Goal: Task Accomplishment & Management: Use online tool/utility

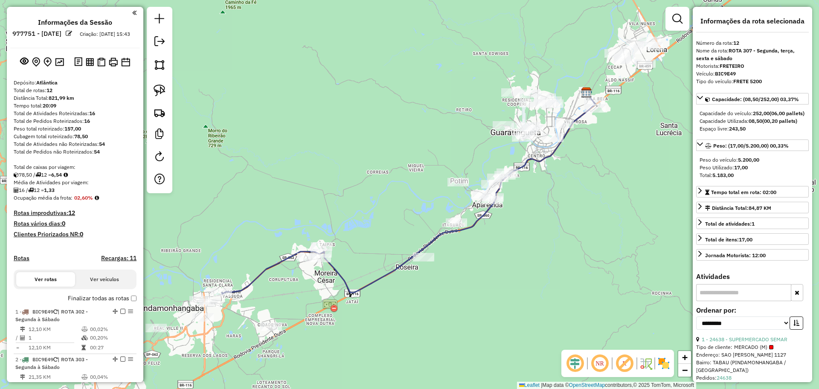
select select "**********"
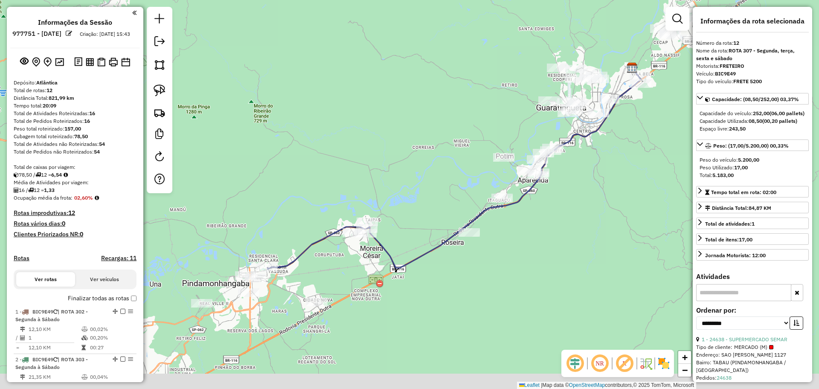
drag, startPoint x: 312, startPoint y: 148, endPoint x: 358, endPoint y: 123, distance: 51.7
click at [358, 123] on div "Janela de atendimento Grade de atendimento Capacidade Transportadoras Veículos …" at bounding box center [409, 194] width 819 height 389
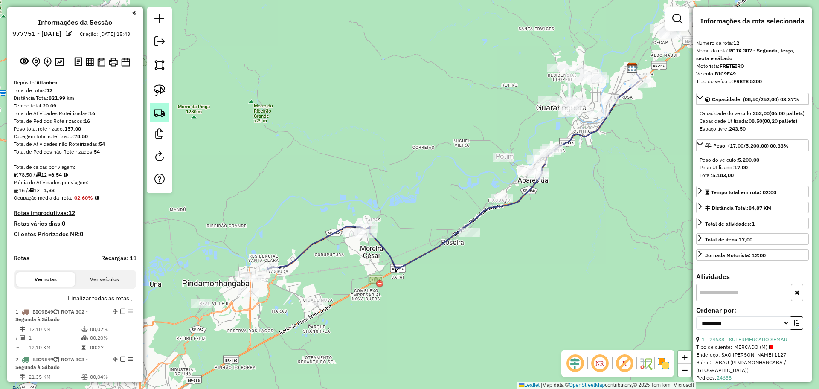
click at [160, 117] on img at bounding box center [160, 113] width 12 height 12
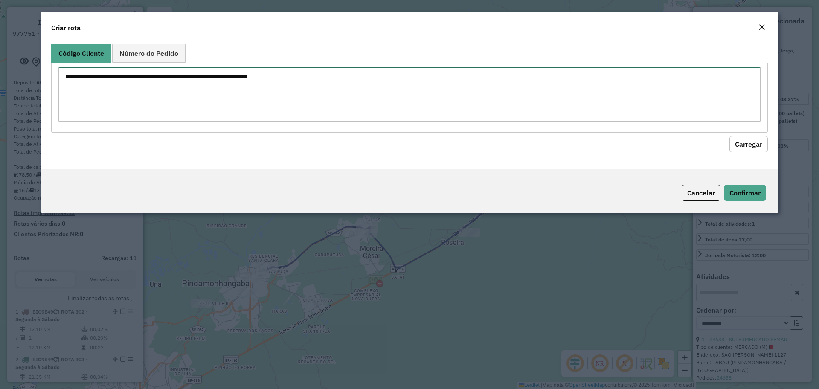
click at [217, 97] on textarea at bounding box center [409, 94] width 702 height 54
paste textarea "***** *****"
type textarea "***** *****"
click at [734, 144] on button "Carregar" at bounding box center [749, 144] width 38 height 16
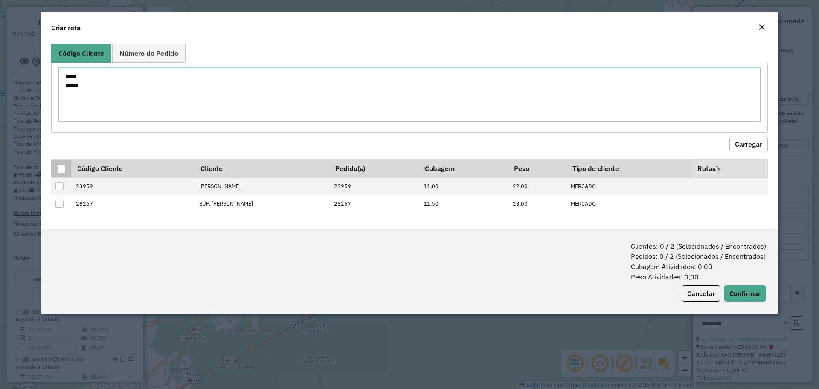
click at [61, 170] on div at bounding box center [61, 169] width 8 height 8
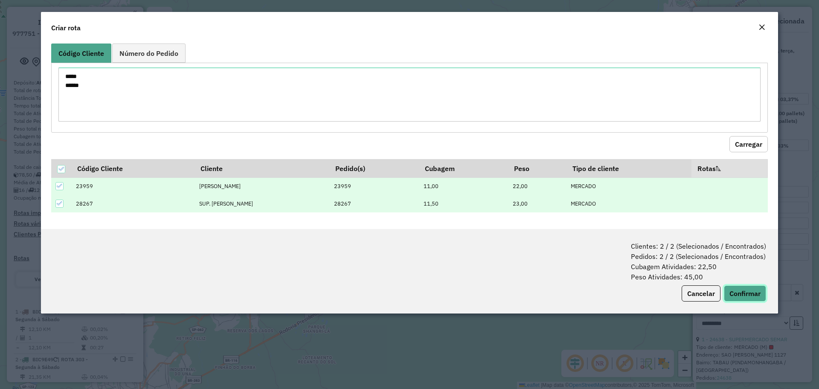
click at [730, 299] on button "Confirmar" at bounding box center [745, 294] width 42 height 16
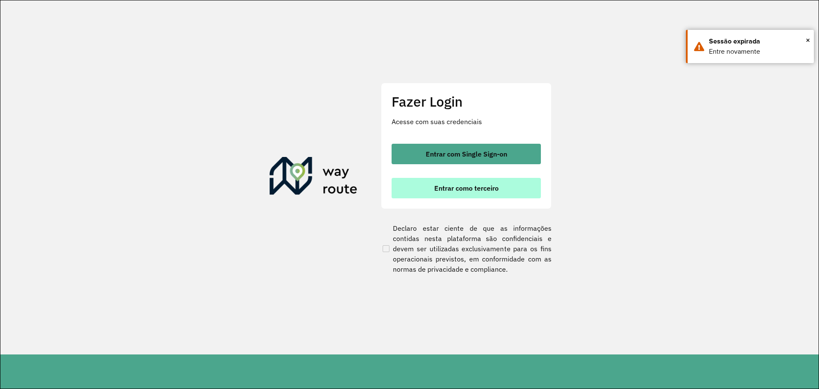
click at [487, 194] on button "Entrar como terceiro" at bounding box center [466, 188] width 149 height 20
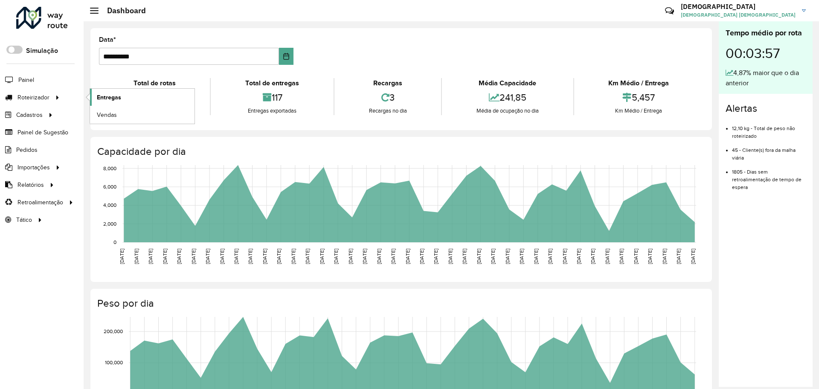
click at [120, 97] on span "Entregas" at bounding box center [109, 97] width 24 height 9
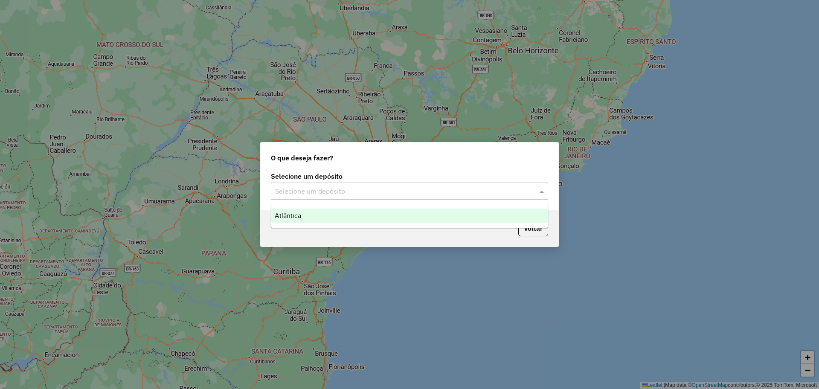
click at [316, 195] on input "text" at bounding box center [401, 191] width 252 height 10
click at [316, 215] on div "Atlântica" at bounding box center [409, 216] width 277 height 15
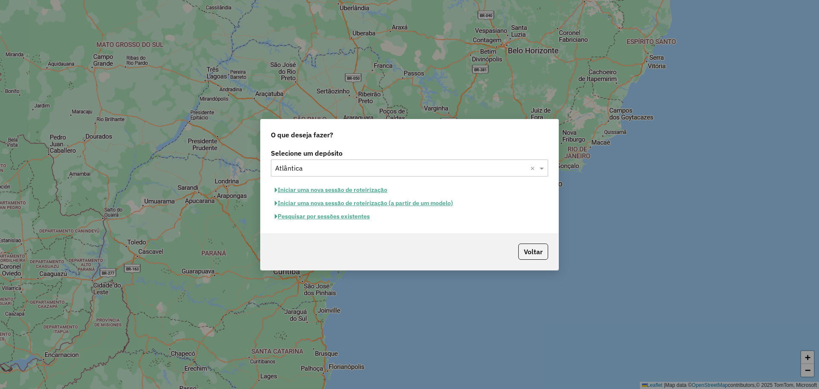
click at [332, 217] on button "Pesquisar por sessões existentes" at bounding box center [322, 216] width 103 height 13
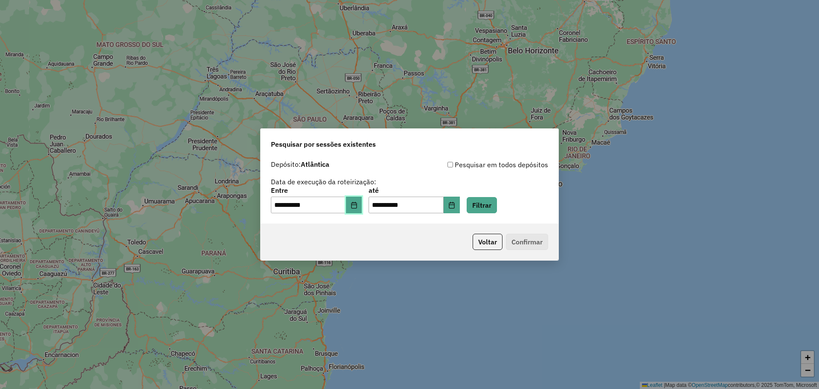
click at [358, 204] on icon "Choose Date" at bounding box center [354, 205] width 7 height 7
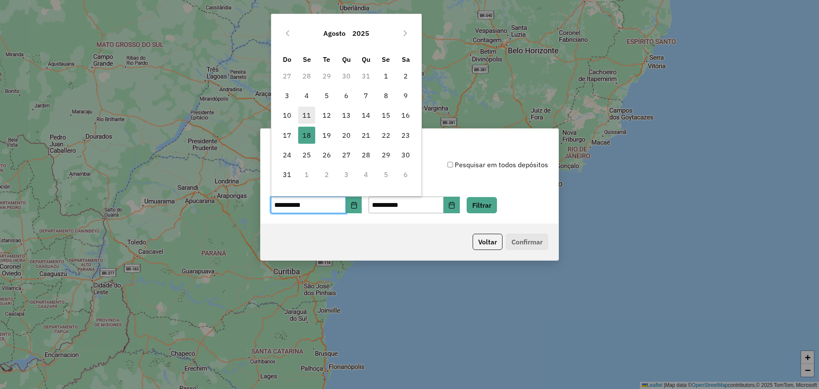
click at [303, 113] on span "11" at bounding box center [306, 115] width 17 height 17
type input "**********"
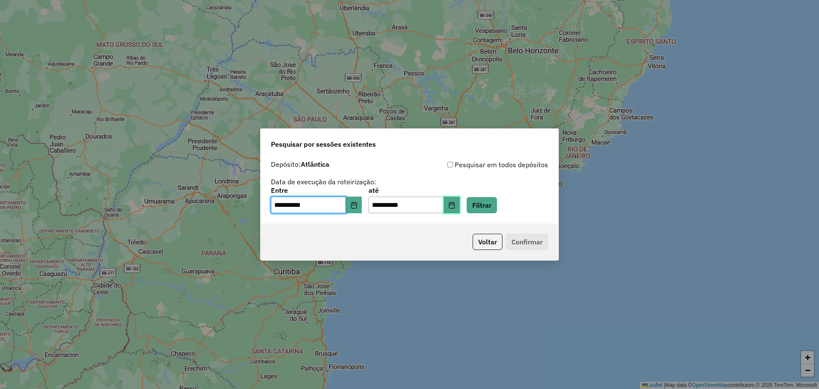
click at [454, 206] on icon "Choose Date" at bounding box center [452, 205] width 6 height 7
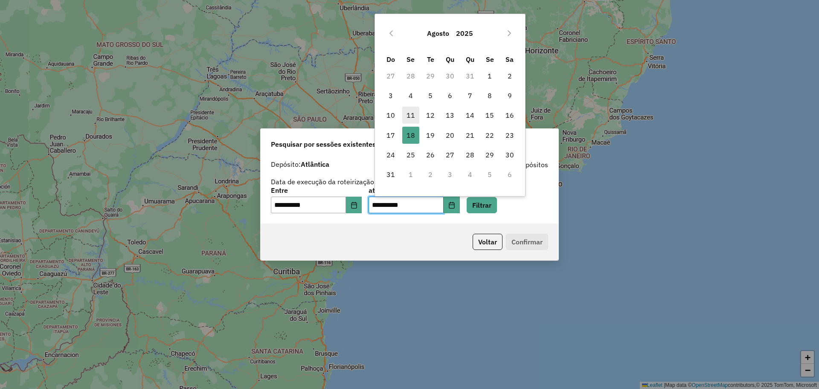
click at [409, 117] on span "11" at bounding box center [410, 115] width 17 height 17
type input "**********"
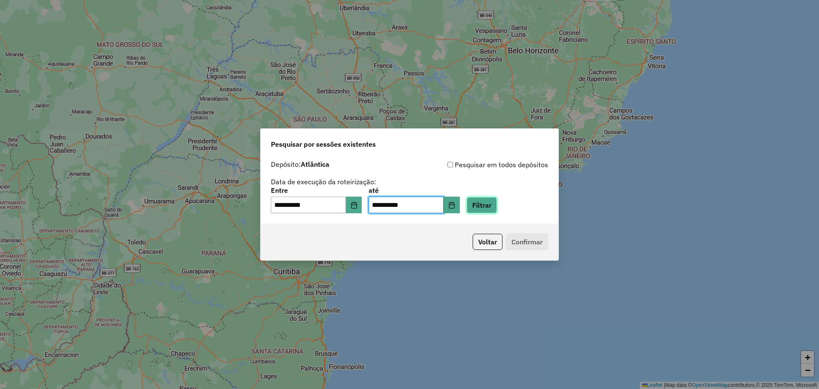
click at [492, 202] on button "Filtrar" at bounding box center [482, 205] width 30 height 16
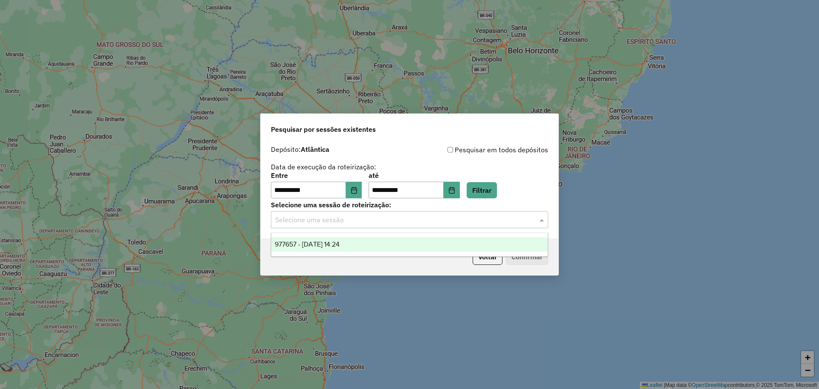
click at [488, 212] on div "Selecione uma sessão" at bounding box center [409, 219] width 277 height 17
click at [297, 246] on span "977657 - 11/08/2025 14:24" at bounding box center [307, 244] width 65 height 7
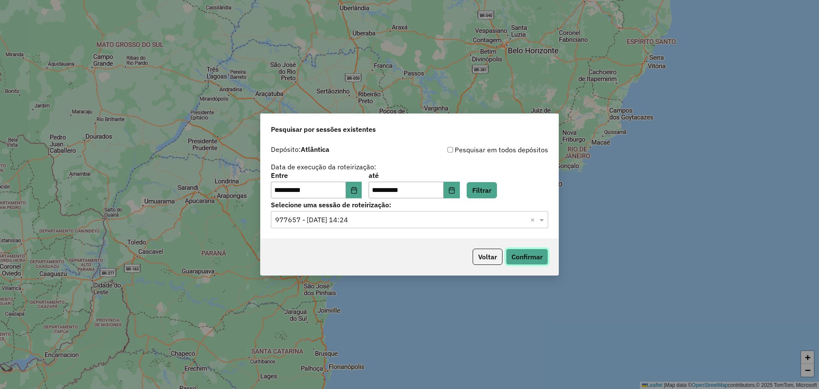
click at [539, 254] on button "Confirmar" at bounding box center [527, 257] width 42 height 16
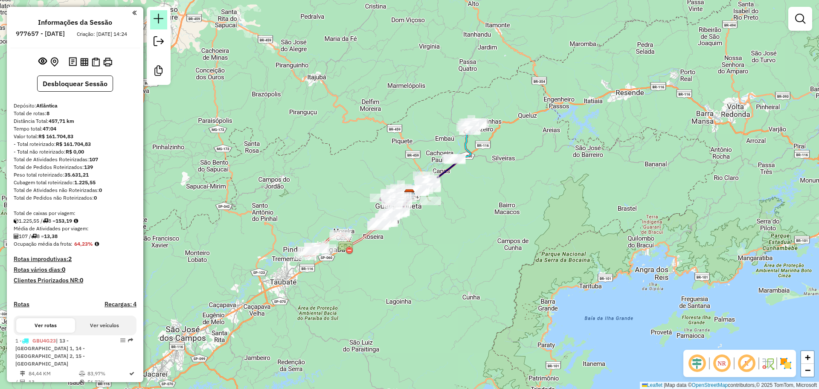
click at [160, 15] on em at bounding box center [159, 19] width 10 height 10
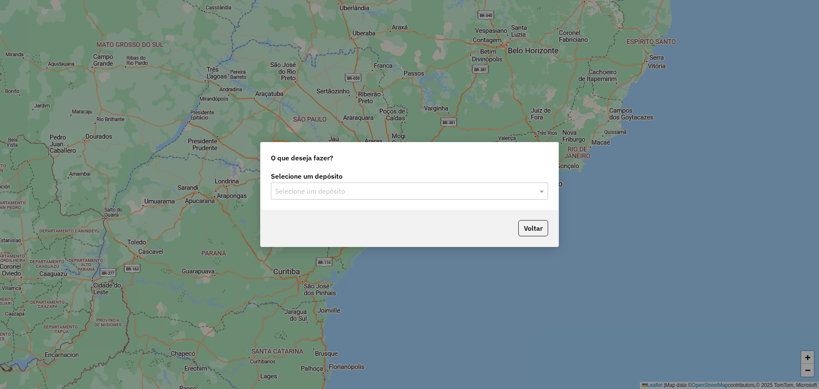
click at [407, 195] on input "text" at bounding box center [401, 191] width 252 height 10
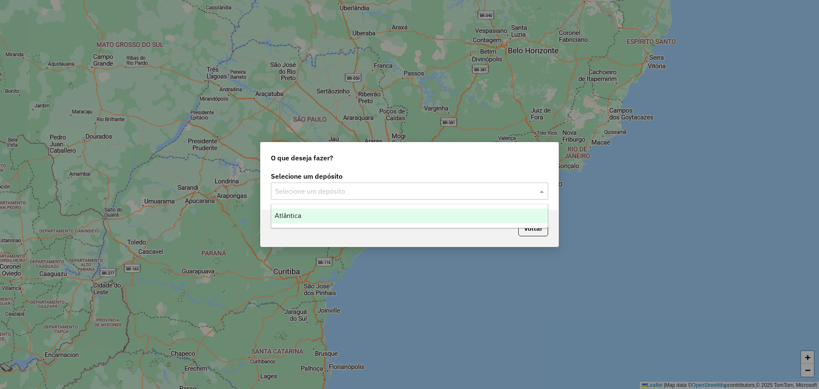
click at [375, 219] on div "Atlântica" at bounding box center [409, 216] width 277 height 15
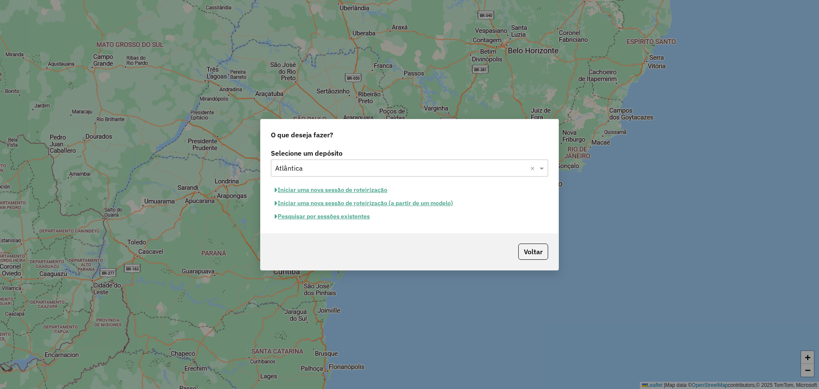
click at [367, 219] on button "Pesquisar por sessões existentes" at bounding box center [322, 216] width 103 height 13
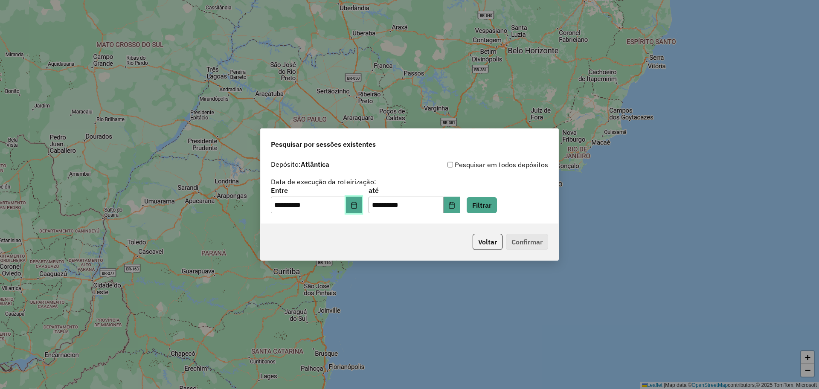
click at [362, 204] on button "Choose Date" at bounding box center [354, 205] width 16 height 17
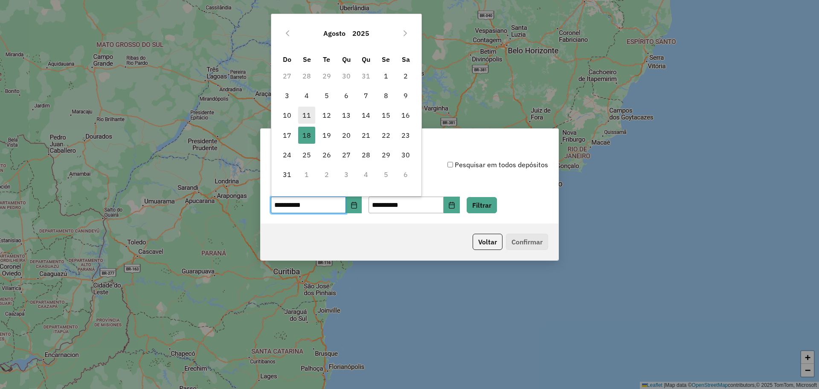
click at [303, 118] on span "11" at bounding box center [306, 115] width 17 height 17
type input "**********"
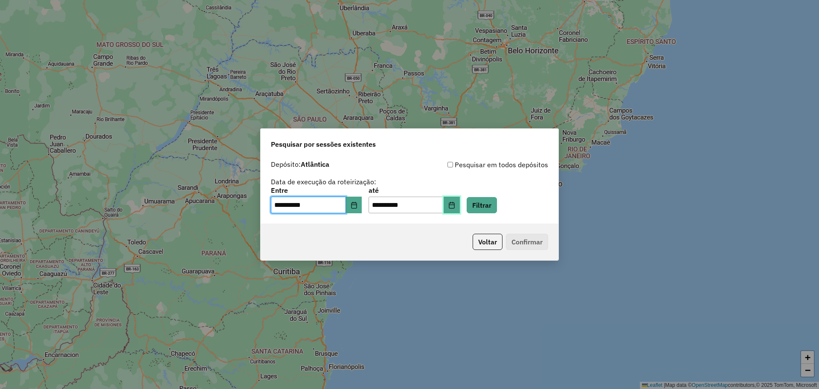
click at [460, 198] on button "Choose Date" at bounding box center [452, 205] width 16 height 17
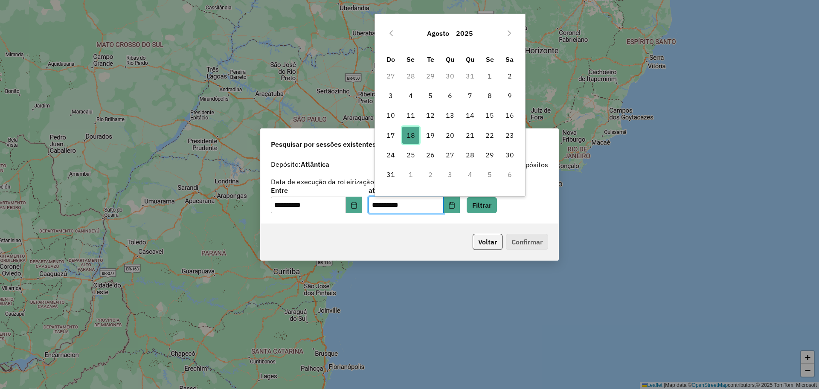
click at [410, 137] on span "18" at bounding box center [410, 135] width 17 height 17
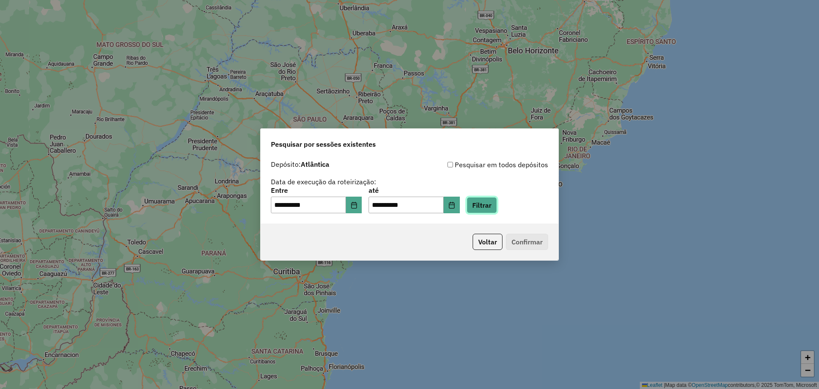
click at [489, 204] on button "Filtrar" at bounding box center [482, 205] width 30 height 16
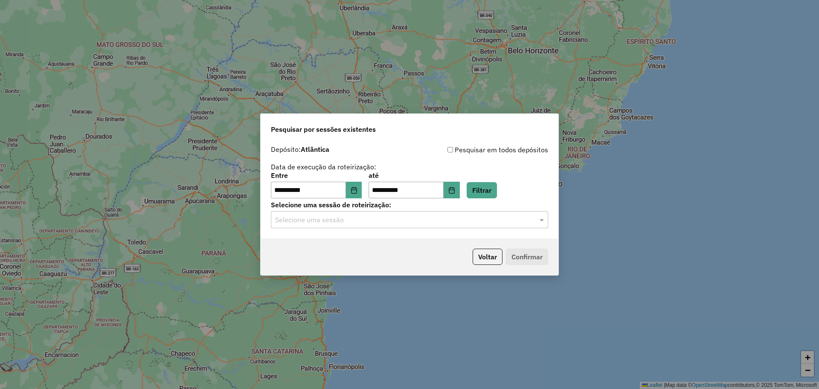
click at [417, 224] on input "text" at bounding box center [401, 220] width 252 height 10
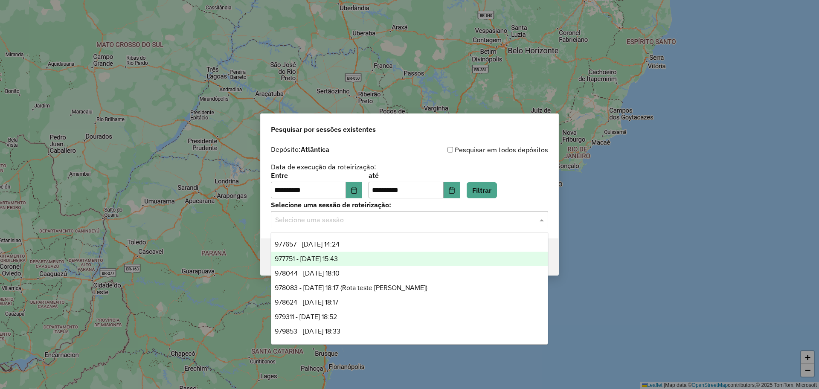
click at [381, 259] on div "977751 - 12/08/2025 15:43" at bounding box center [409, 259] width 277 height 15
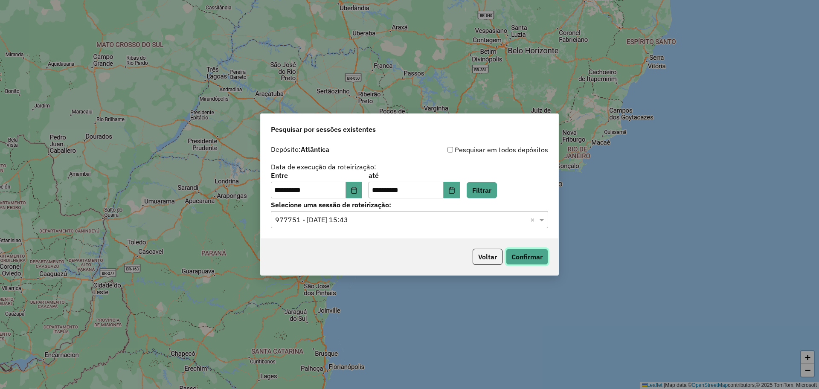
click at [518, 257] on button "Confirmar" at bounding box center [527, 257] width 42 height 16
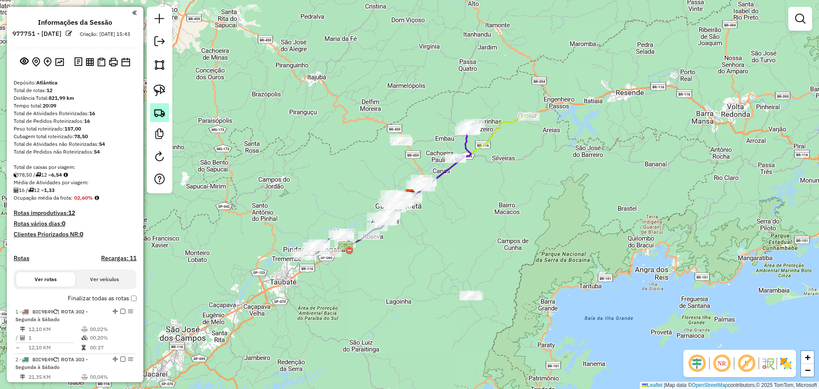
click at [160, 114] on img at bounding box center [160, 113] width 12 height 12
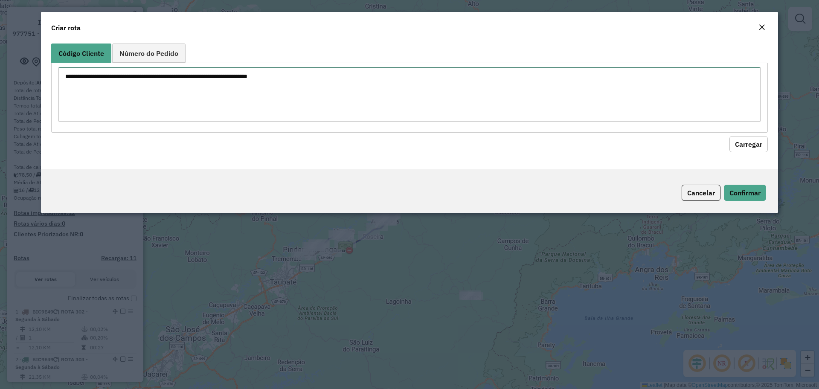
click at [181, 90] on textarea at bounding box center [409, 94] width 702 height 54
paste textarea "******"
type textarea "******"
paste textarea "***** *****"
type textarea "***** *****"
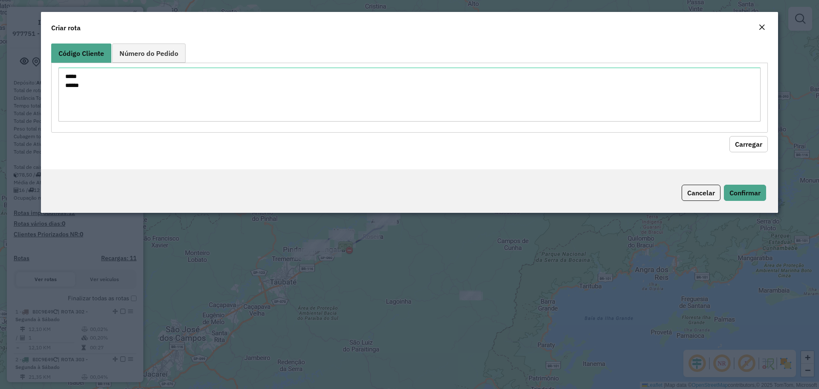
click at [754, 143] on button "Carregar" at bounding box center [749, 144] width 38 height 16
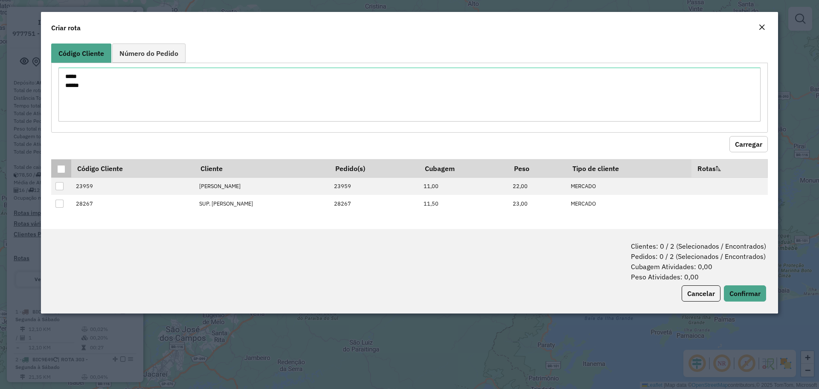
click at [61, 171] on div at bounding box center [61, 169] width 8 height 8
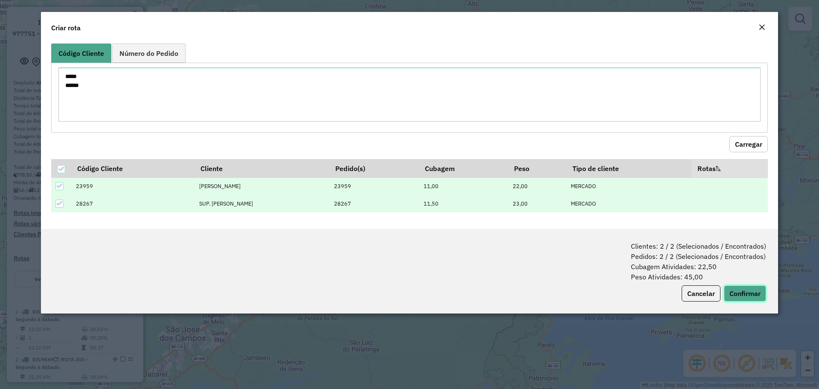
click at [742, 294] on button "Confirmar" at bounding box center [745, 294] width 42 height 16
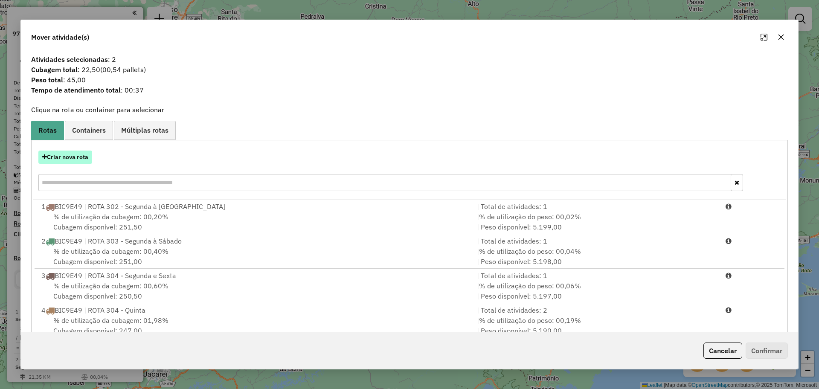
click at [84, 156] on button "Criar nova rota" at bounding box center [65, 157] width 54 height 13
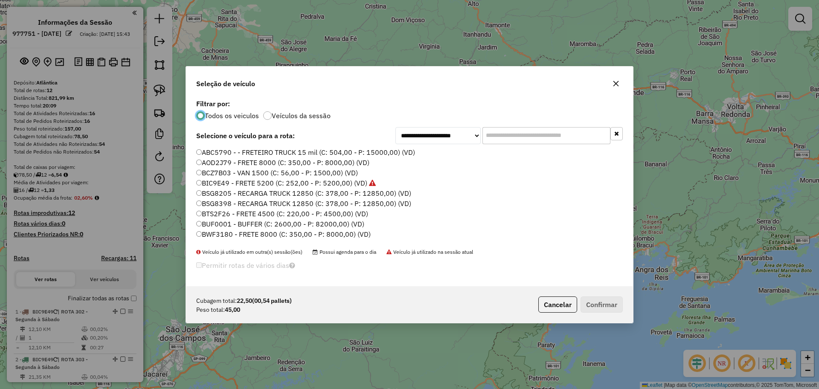
click at [241, 164] on label "AOD2J79 - FRETE 8000 (C: 350,00 - P: 8000,00) (VD)" at bounding box center [282, 162] width 173 height 10
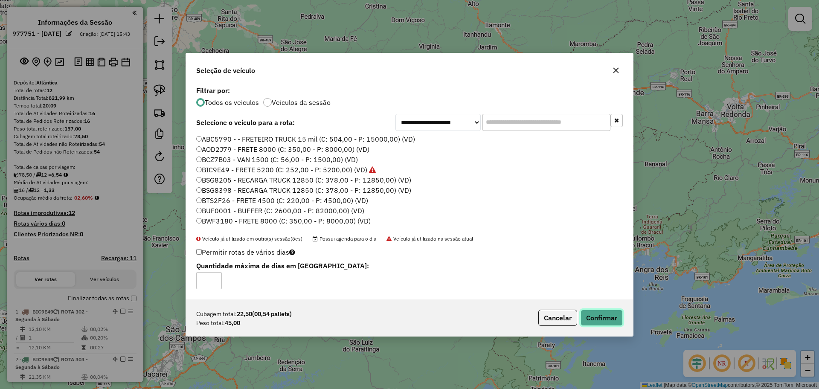
click at [602, 316] on button "Confirmar" at bounding box center [602, 318] width 42 height 16
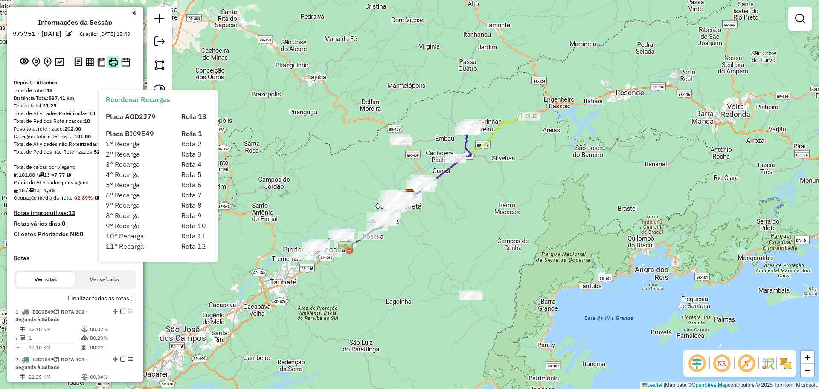
click at [113, 67] on img at bounding box center [113, 62] width 9 height 9
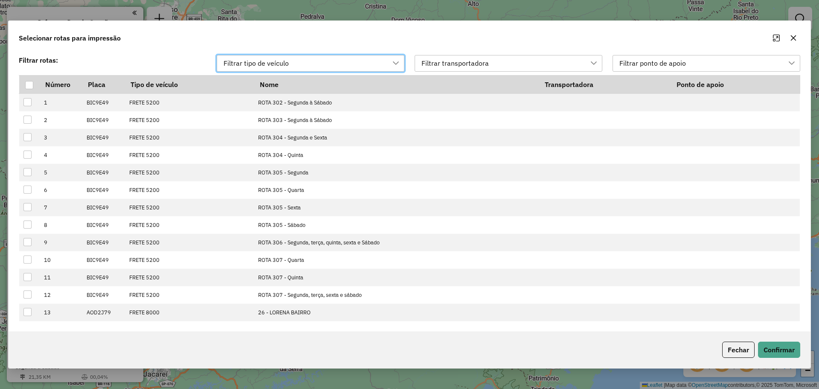
scroll to position [6, 38]
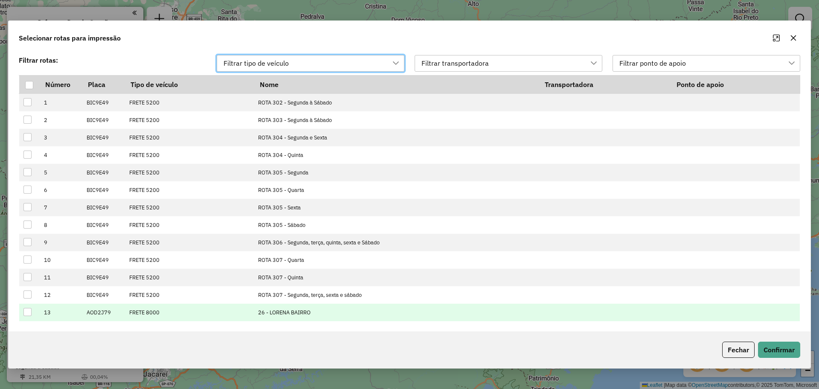
click at [30, 312] on div at bounding box center [27, 312] width 8 height 8
click at [786, 349] on button "Confirmar" at bounding box center [779, 350] width 42 height 16
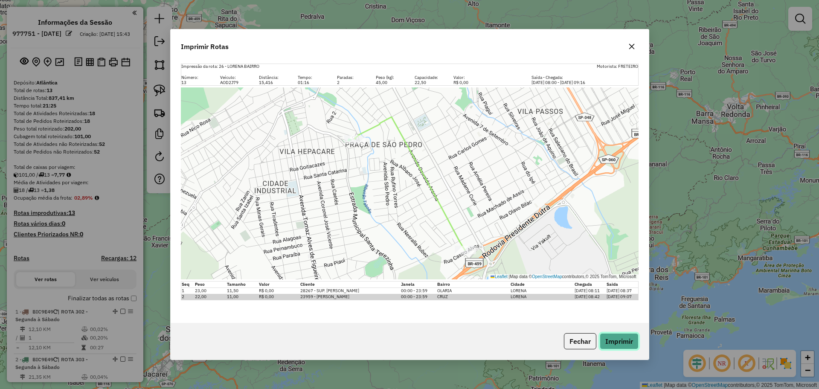
click at [615, 337] on button "Imprimir" at bounding box center [619, 341] width 39 height 16
click at [583, 341] on button "Fechar" at bounding box center [580, 341] width 32 height 16
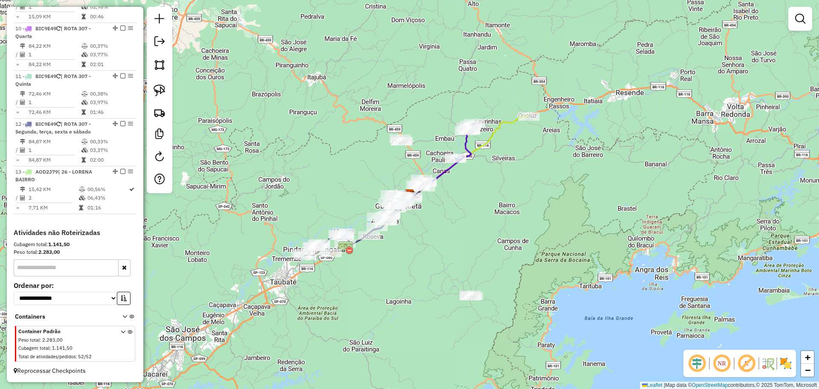
scroll to position [729, 0]
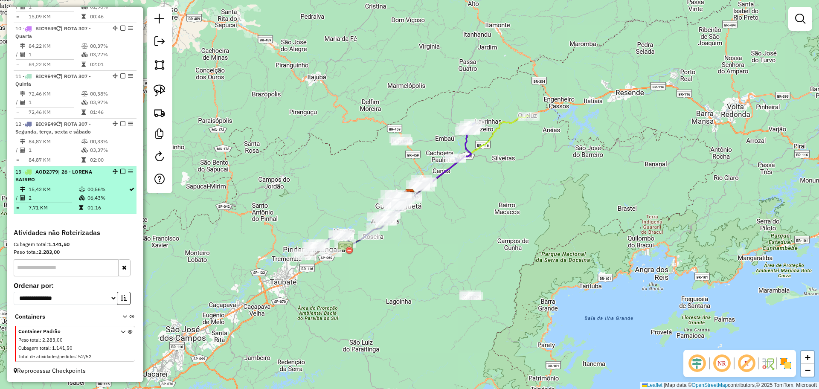
click at [93, 181] on div "13 - AOD2J79 | 26 - LORENA BAIRRO" at bounding box center [60, 175] width 90 height 15
select select "**********"
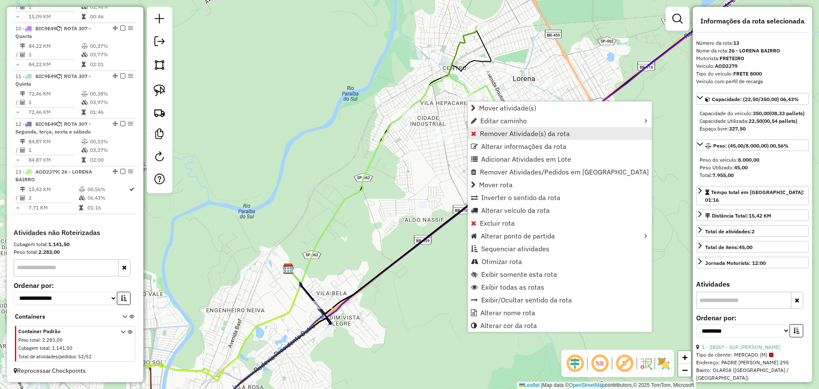
click at [492, 132] on span "Remover Atividade(s) da rota" at bounding box center [525, 133] width 90 height 7
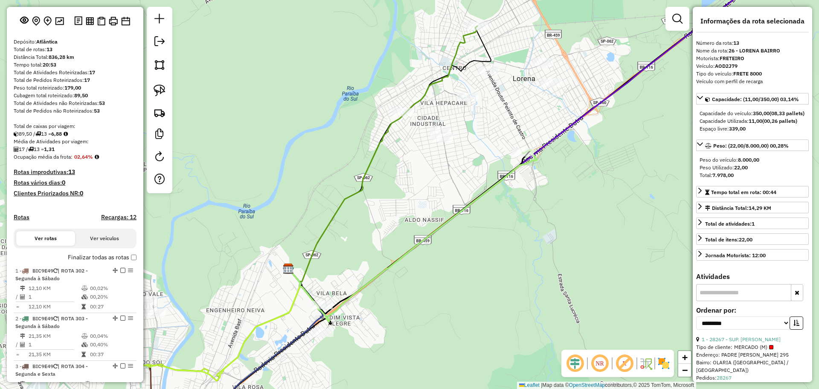
scroll to position [0, 0]
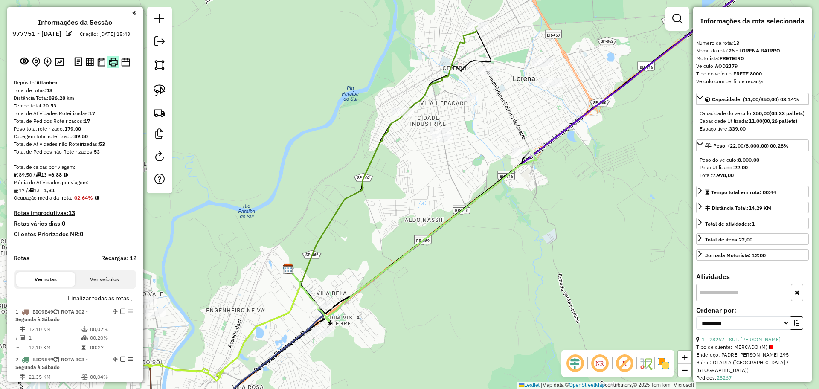
click at [110, 67] on img at bounding box center [113, 62] width 9 height 9
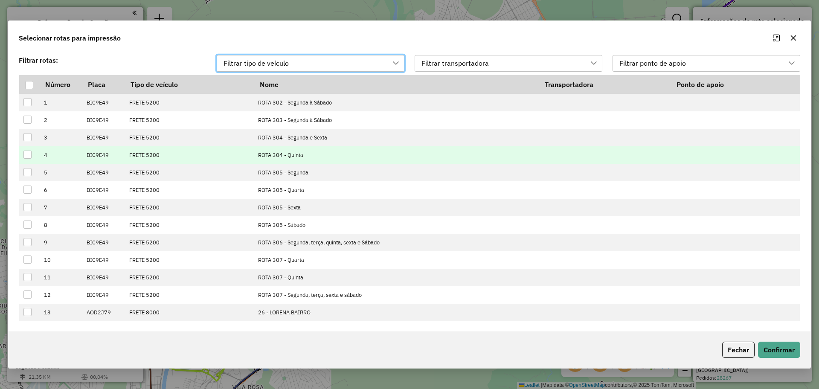
scroll to position [6, 38]
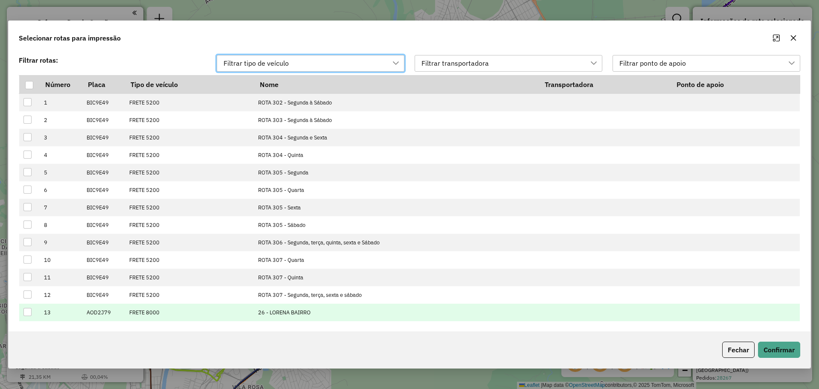
click at [25, 312] on div at bounding box center [27, 312] width 8 height 8
click at [778, 344] on button "Confirmar" at bounding box center [779, 350] width 42 height 16
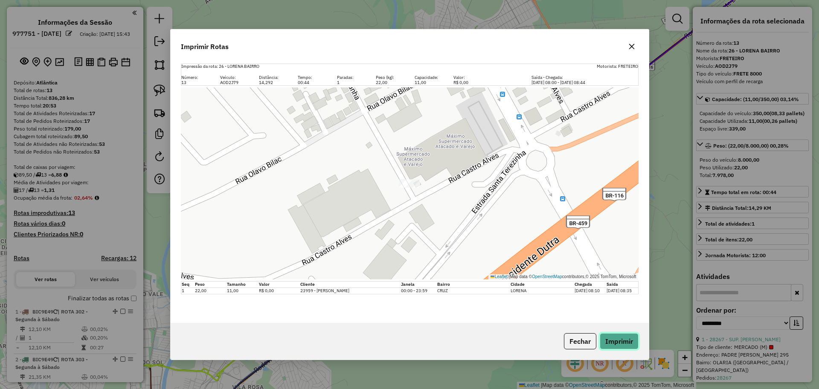
click at [616, 341] on button "Imprimir" at bounding box center [619, 341] width 39 height 16
click at [577, 336] on button "Fechar" at bounding box center [580, 341] width 32 height 16
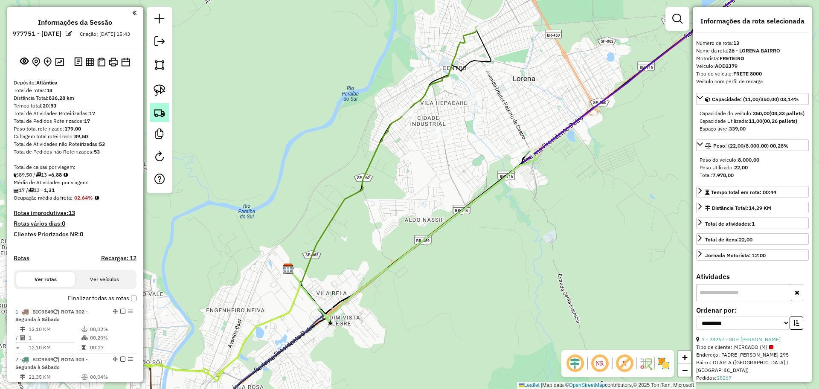
click at [163, 118] on img at bounding box center [160, 113] width 12 height 12
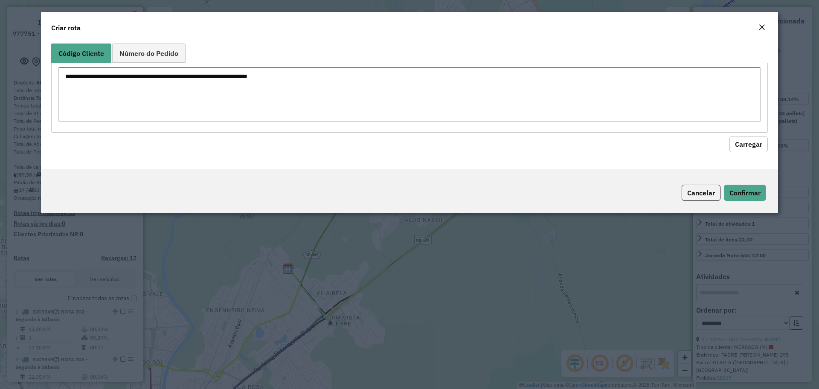
click at [166, 111] on textarea at bounding box center [409, 94] width 702 height 54
paste textarea "***** *****"
type textarea "***** *****"
click at [738, 139] on button "Carregar" at bounding box center [749, 144] width 38 height 16
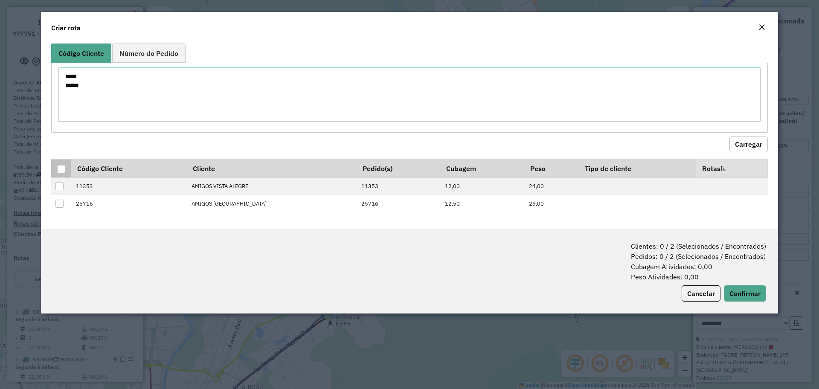
click at [61, 166] on div at bounding box center [61, 169] width 8 height 8
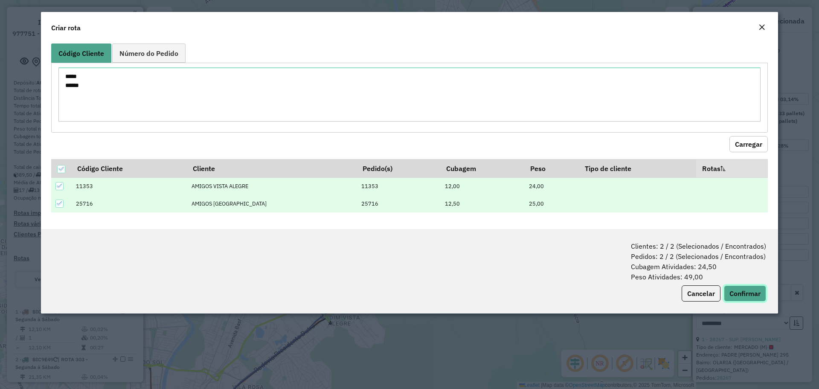
click at [737, 287] on button "Confirmar" at bounding box center [745, 294] width 42 height 16
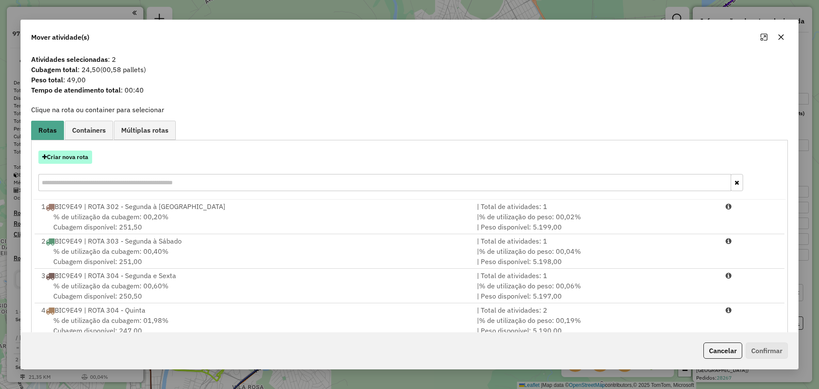
click at [69, 157] on button "Criar nova rota" at bounding box center [65, 157] width 54 height 13
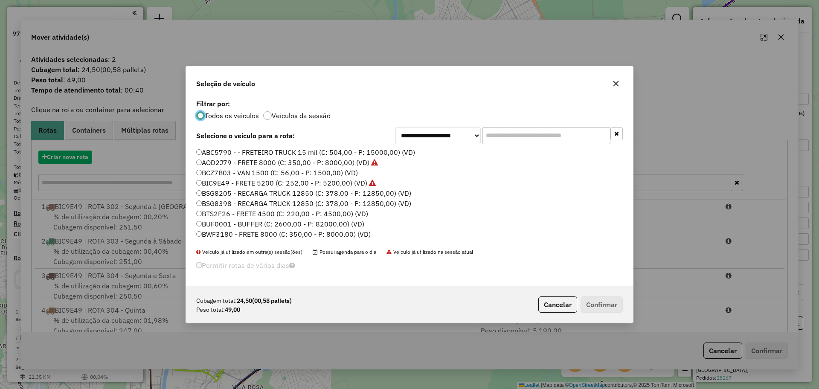
scroll to position [5, 3]
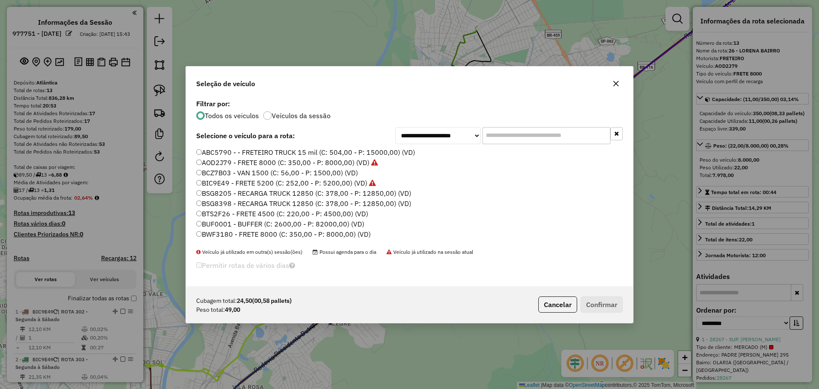
click at [205, 151] on label "ABC5790 - - FRETEIRO TRUCK 15 mil (C: 504,00 - P: 15000,00) (VD)" at bounding box center [305, 152] width 219 height 10
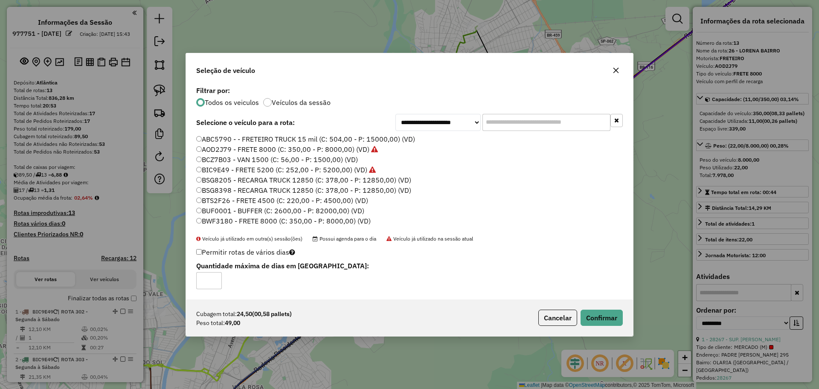
click at [207, 141] on label "ABC5790 - - FRETEIRO TRUCK 15 mil (C: 504,00 - P: 15000,00) (VD)" at bounding box center [305, 139] width 219 height 10
click at [208, 150] on label "AOD2J79 - FRETE 8000 (C: 350,00 - P: 8000,00) (VD)" at bounding box center [287, 149] width 182 height 10
click at [604, 312] on button "Confirmar" at bounding box center [602, 318] width 42 height 16
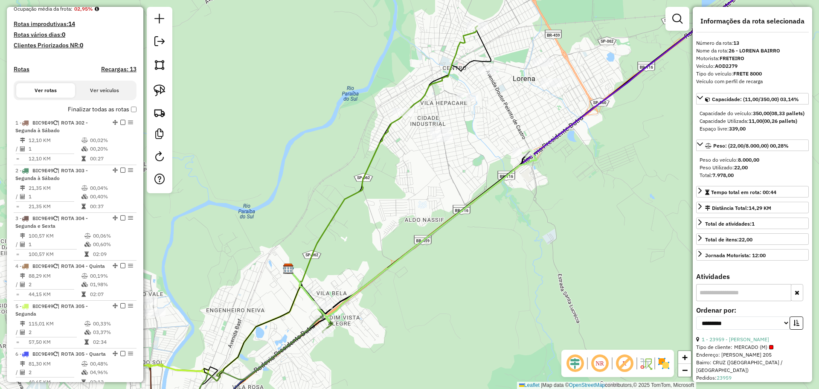
scroll to position [0, 0]
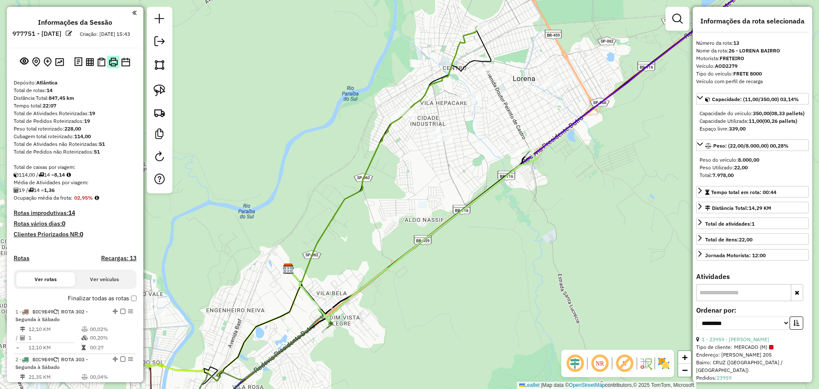
click at [115, 67] on img at bounding box center [113, 62] width 9 height 9
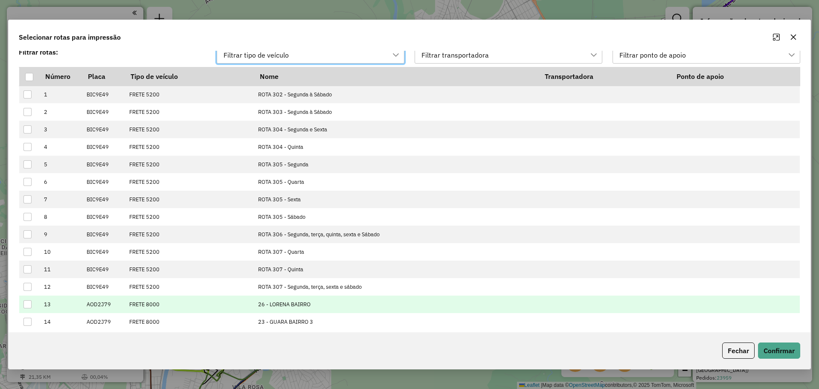
scroll to position [16, 0]
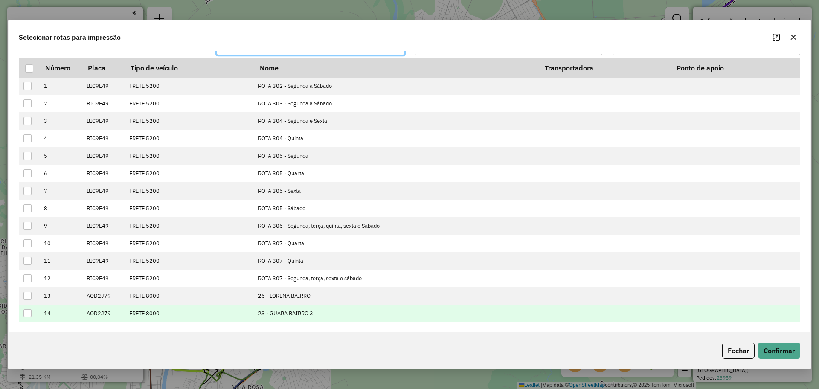
click at [31, 315] on div at bounding box center [27, 313] width 8 height 8
click at [775, 350] on button "Confirmar" at bounding box center [779, 351] width 42 height 16
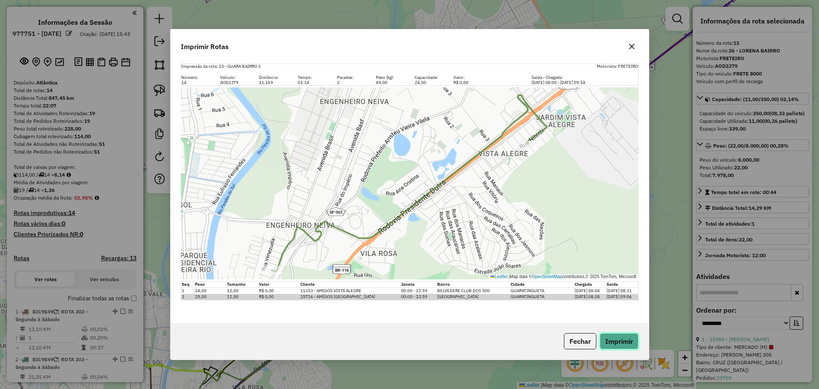
click at [623, 347] on button "Imprimir" at bounding box center [619, 341] width 39 height 16
click at [587, 342] on button "Fechar" at bounding box center [580, 341] width 32 height 16
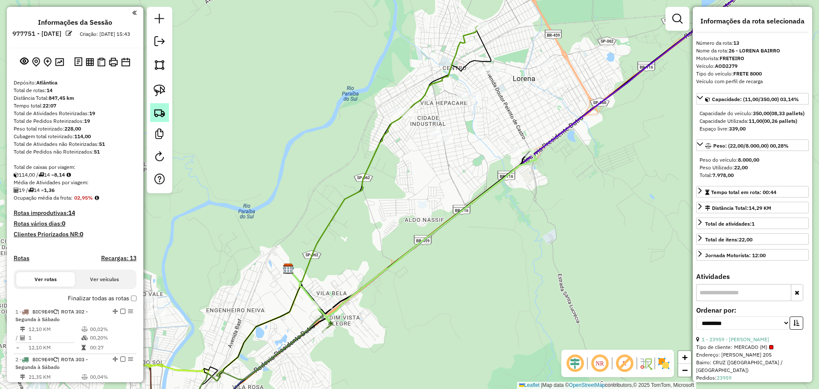
click at [163, 111] on img at bounding box center [160, 113] width 12 height 12
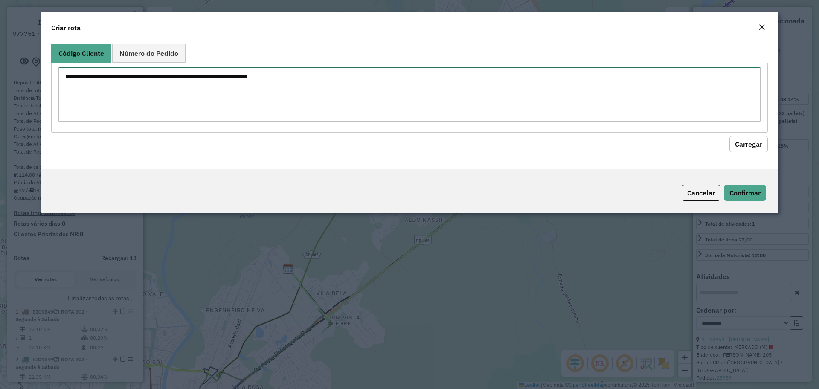
click at [249, 91] on textarea at bounding box center [409, 94] width 702 height 54
paste textarea "***** ***** ***** *****"
type textarea "***** ***** ***** *****"
click at [737, 147] on button "Carregar" at bounding box center [749, 144] width 38 height 16
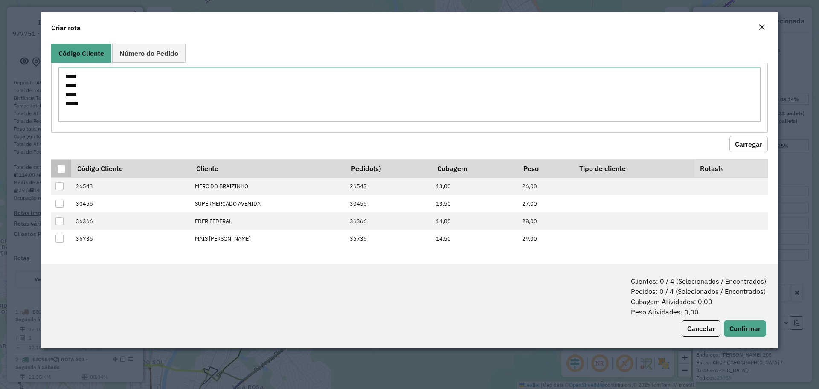
click at [63, 166] on div at bounding box center [61, 169] width 8 height 8
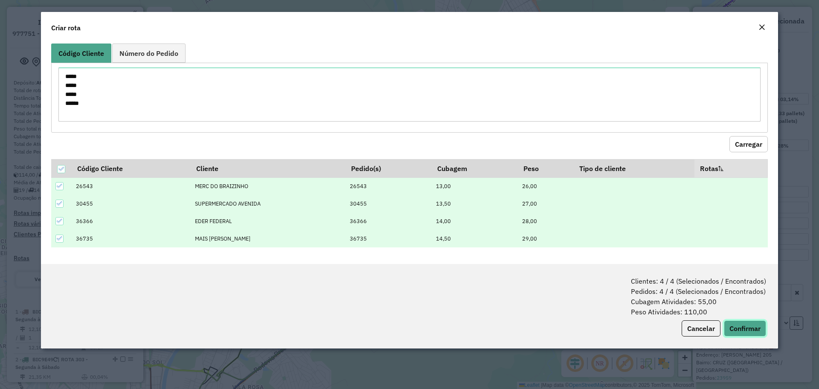
click at [736, 325] on button "Confirmar" at bounding box center [745, 328] width 42 height 16
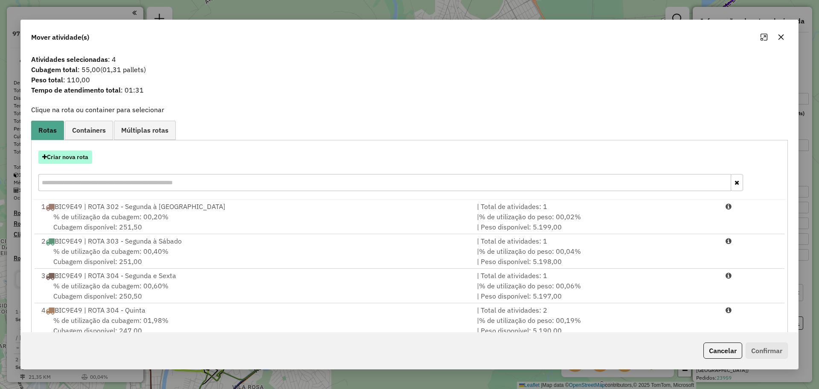
click at [79, 155] on button "Criar nova rota" at bounding box center [65, 157] width 54 height 13
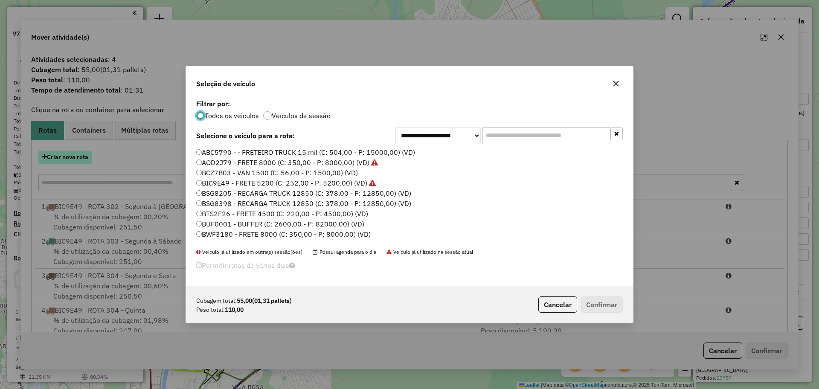
scroll to position [5, 3]
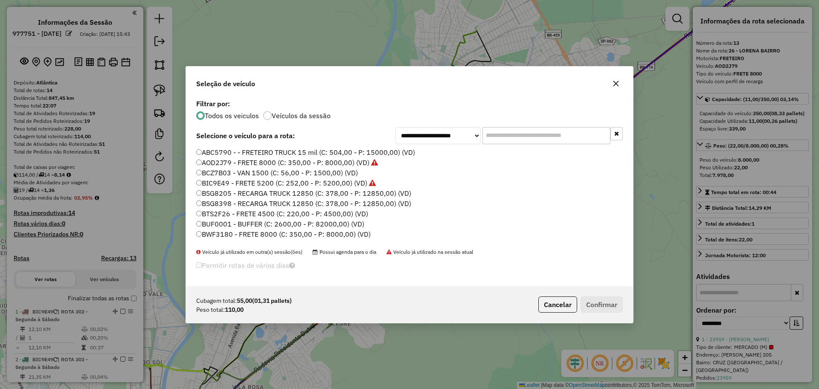
click at [202, 163] on label "AOD2J79 - FRETE 8000 (C: 350,00 - P: 8000,00) (VD)" at bounding box center [287, 162] width 182 height 10
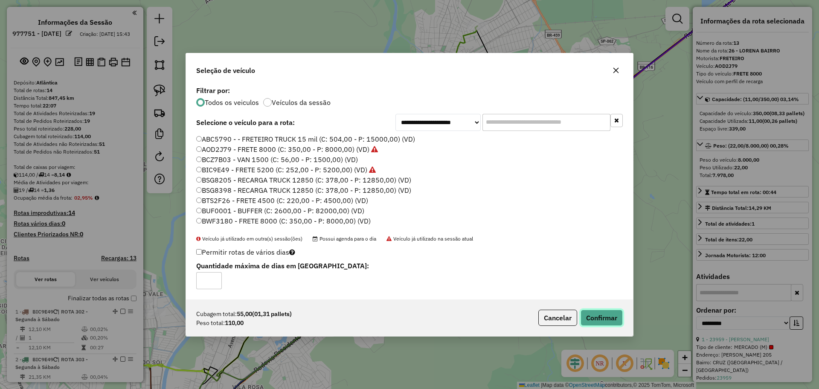
click at [593, 310] on button "Confirmar" at bounding box center [602, 318] width 42 height 16
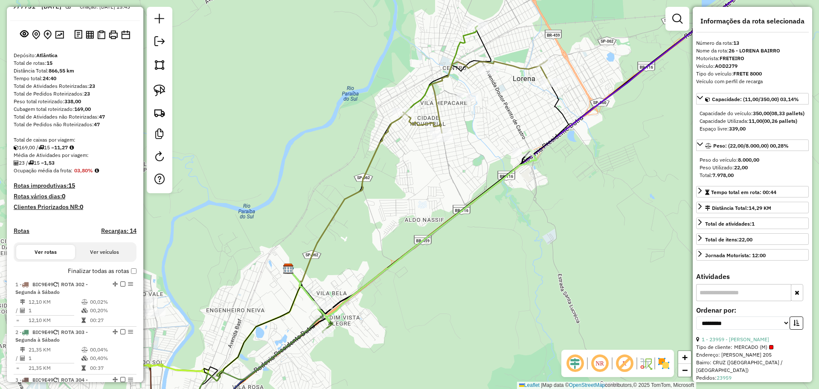
scroll to position [0, 0]
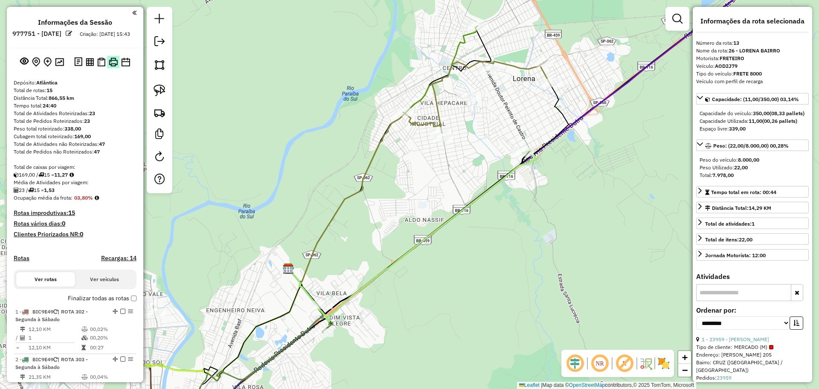
click at [115, 67] on img at bounding box center [113, 62] width 9 height 9
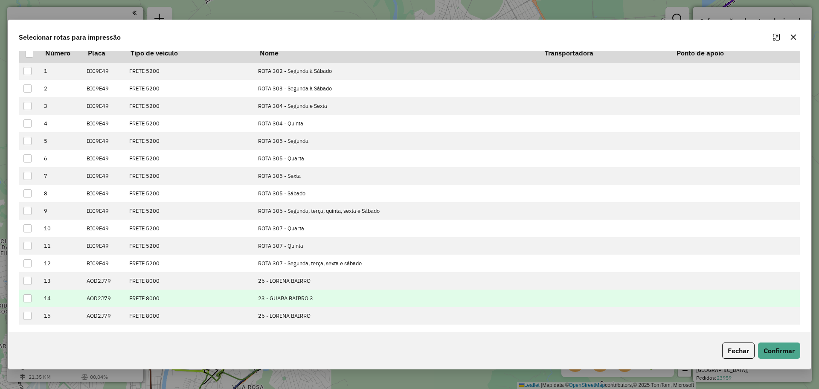
scroll to position [33, 0]
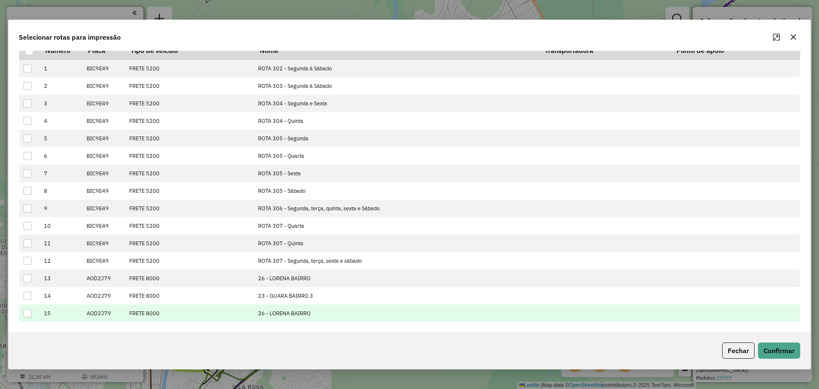
click at [29, 313] on div at bounding box center [27, 313] width 8 height 8
click at [772, 352] on button "Confirmar" at bounding box center [779, 351] width 42 height 16
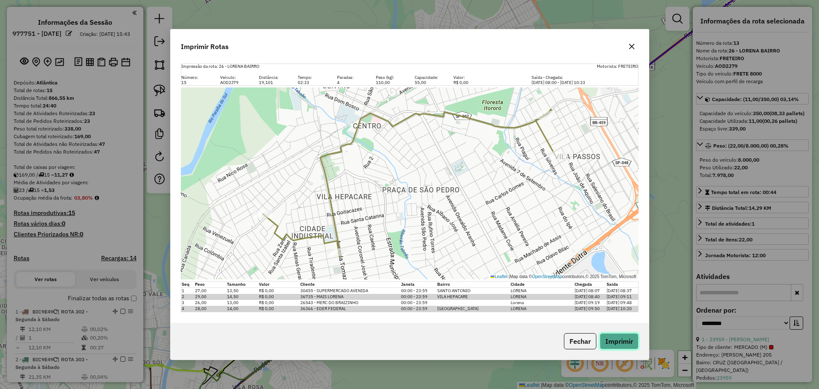
click at [612, 345] on button "Imprimir" at bounding box center [619, 341] width 39 height 16
click at [571, 335] on button "Fechar" at bounding box center [580, 341] width 32 height 16
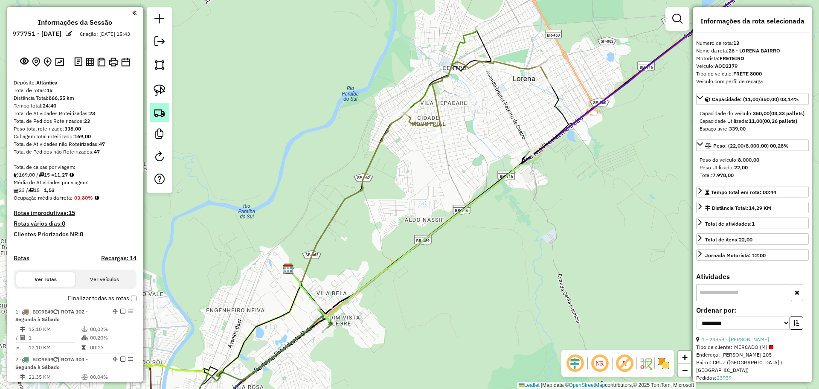
click at [155, 115] on img at bounding box center [160, 113] width 12 height 12
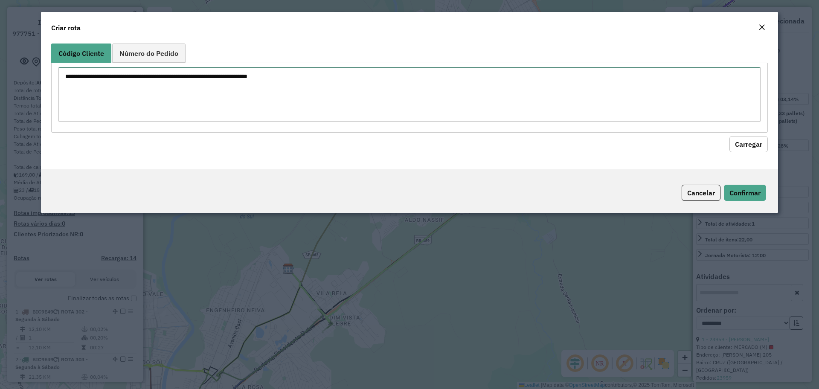
click at [261, 86] on textarea at bounding box center [409, 94] width 702 height 54
paste textarea "***** *****"
type textarea "***** ***** *****"
click at [753, 136] on button "Carregar" at bounding box center [749, 144] width 38 height 16
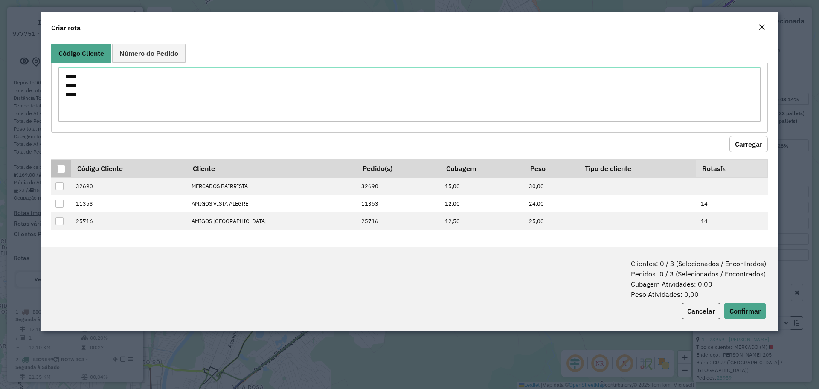
click at [61, 172] on div at bounding box center [61, 169] width 8 height 8
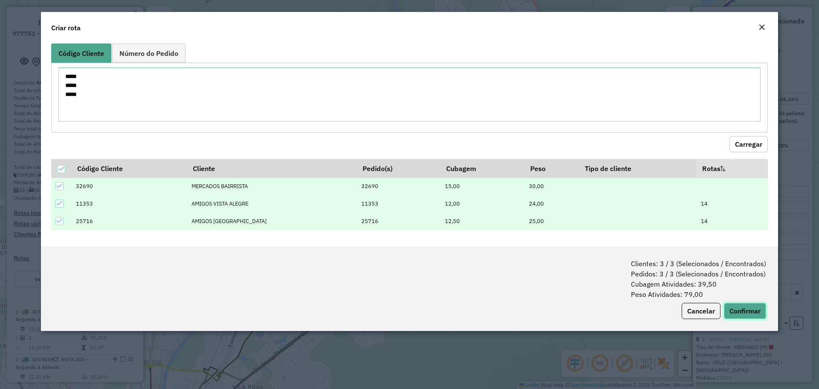
click at [738, 314] on button "Confirmar" at bounding box center [745, 311] width 42 height 16
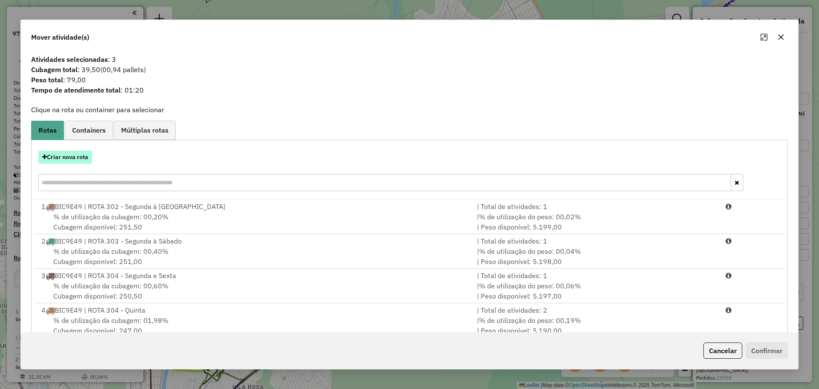
click at [84, 163] on button "Criar nova rota" at bounding box center [65, 157] width 54 height 13
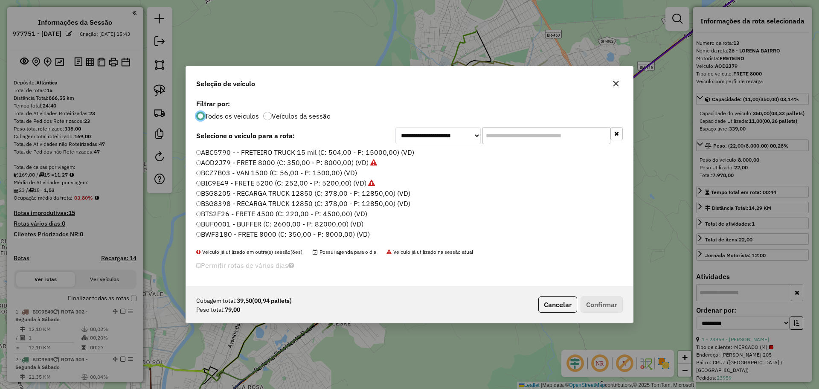
scroll to position [5, 3]
click at [224, 174] on label "BCZ7B03 - VAN 1500 (C: 56,00 - P: 1500,00) (VD)" at bounding box center [276, 173] width 161 height 10
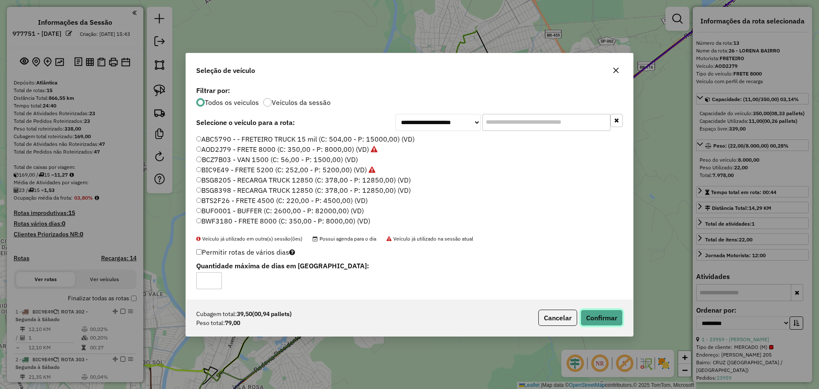
click at [617, 320] on button "Confirmar" at bounding box center [602, 318] width 42 height 16
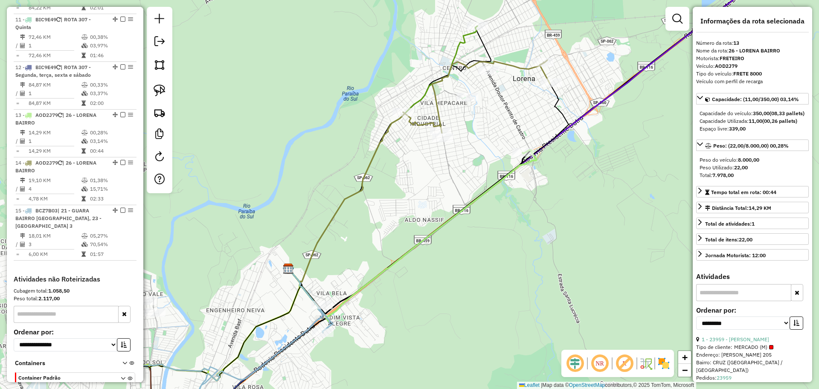
scroll to position [832, 0]
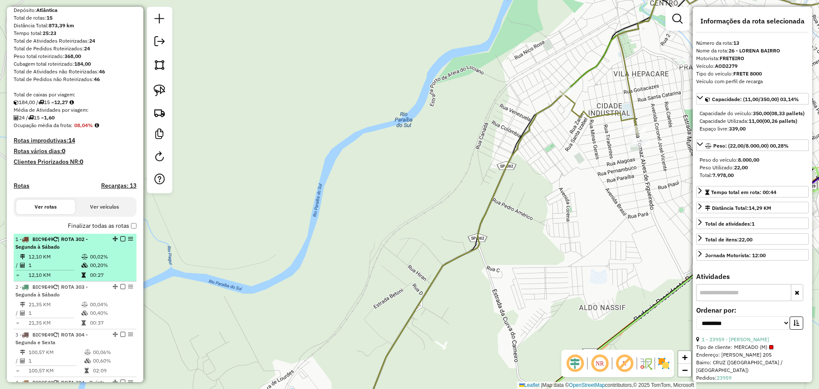
click at [85, 245] on div "1 - BIC9E49 | ROTA 302 - Segunda à Sábado" at bounding box center [60, 243] width 90 height 15
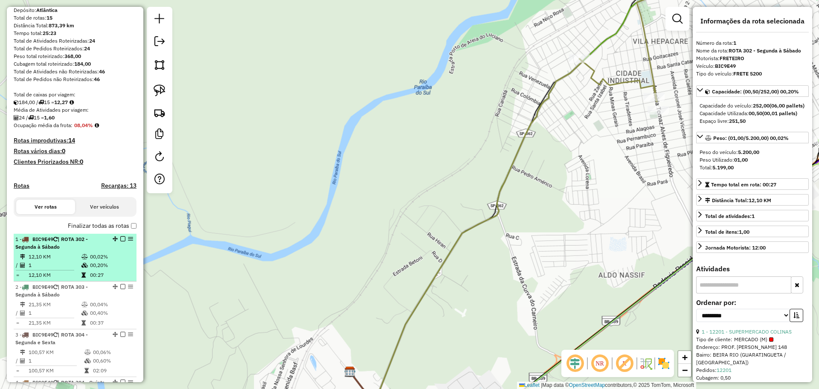
scroll to position [32, 0]
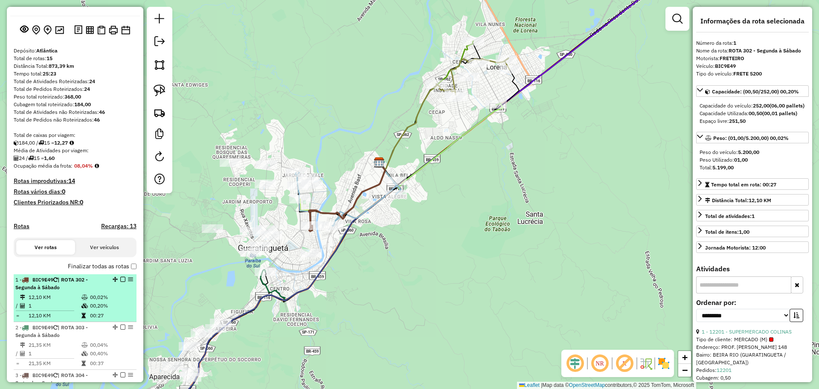
click at [67, 302] on td "12,10 KM" at bounding box center [54, 297] width 53 height 9
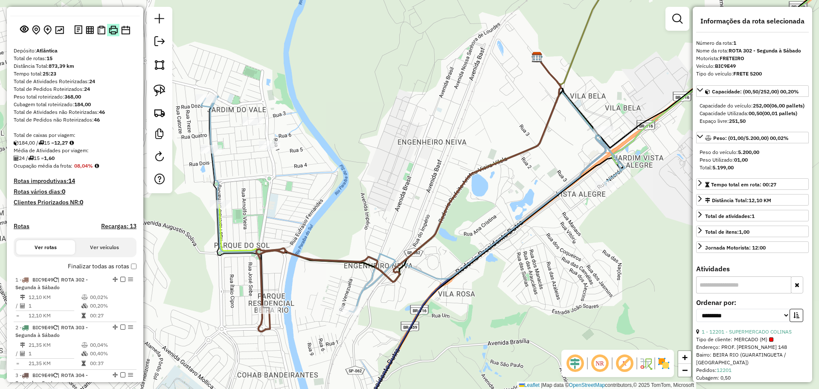
click at [114, 35] on img at bounding box center [113, 30] width 9 height 9
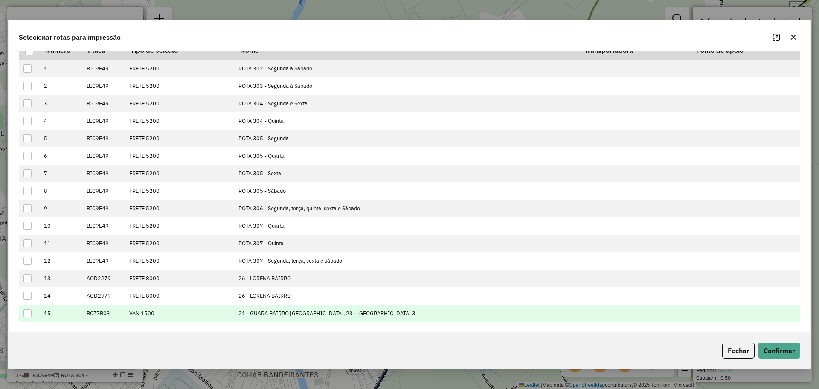
scroll to position [33, 0]
click at [29, 317] on div at bounding box center [27, 313] width 8 height 8
click at [797, 352] on button "Confirmar" at bounding box center [779, 351] width 42 height 16
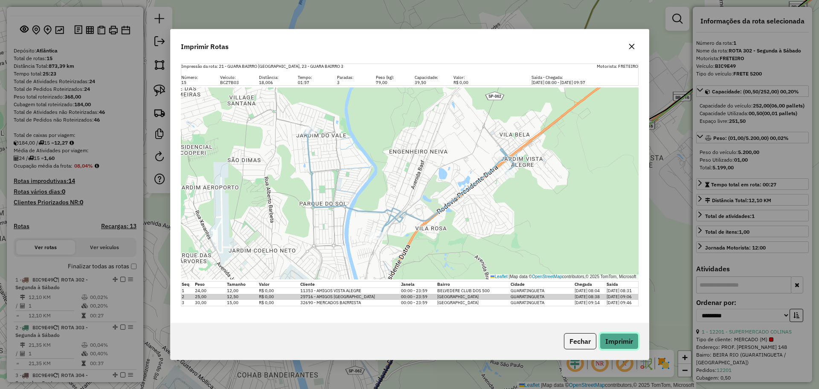
click at [622, 342] on button "Imprimir" at bounding box center [619, 341] width 39 height 16
click at [579, 341] on button "Fechar" at bounding box center [580, 341] width 32 height 16
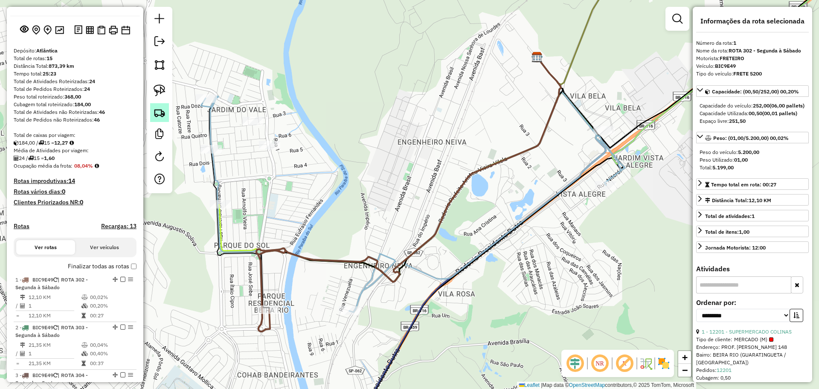
click at [165, 115] on img at bounding box center [160, 113] width 12 height 12
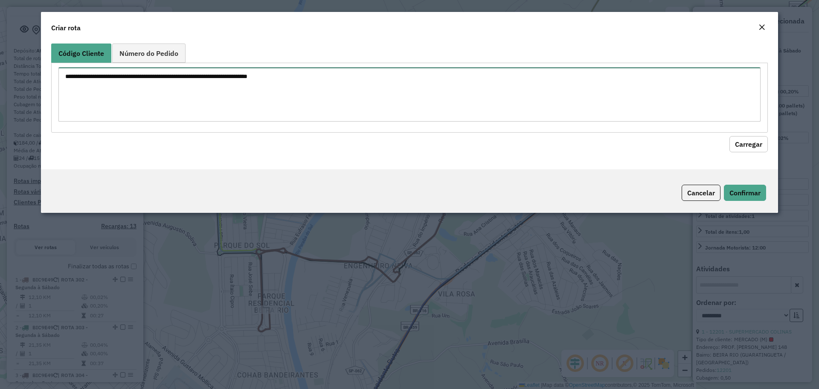
click at [251, 93] on textarea at bounding box center [409, 94] width 702 height 54
paste textarea "***** ***** ***** ***** ***** ***** *****"
type textarea "***** ***** ***** ***** ***** ***** *****"
click at [738, 147] on button "Carregar" at bounding box center [749, 144] width 38 height 16
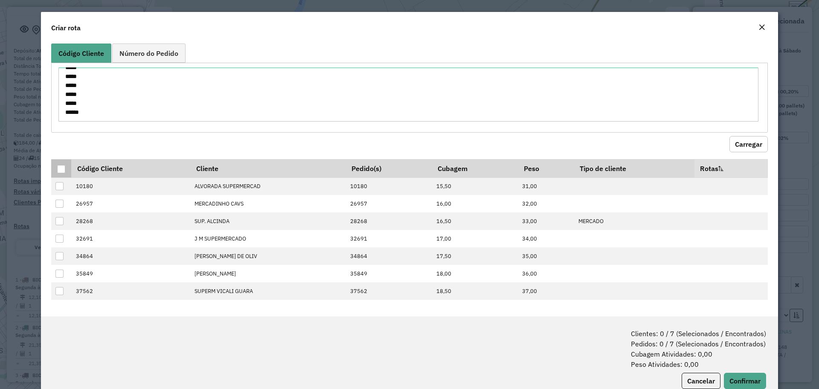
click at [59, 170] on div at bounding box center [61, 169] width 8 height 8
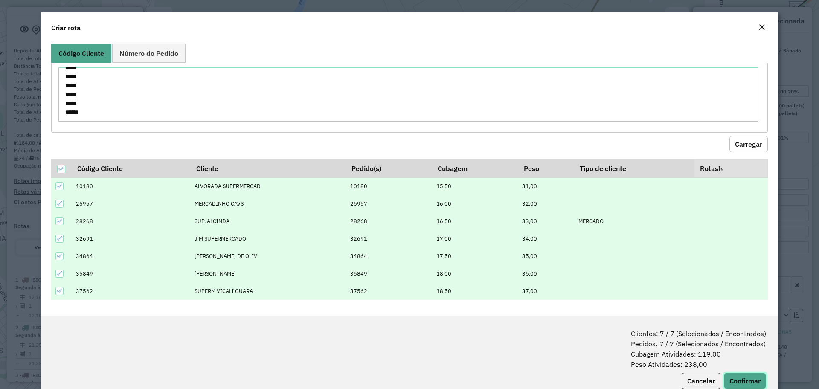
click at [733, 375] on button "Confirmar" at bounding box center [745, 381] width 42 height 16
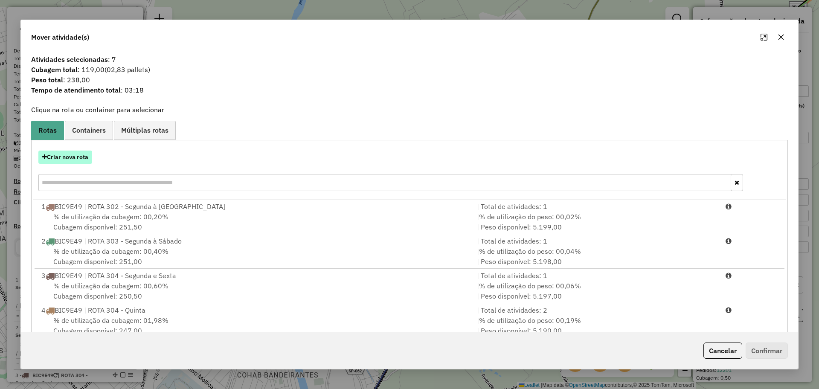
click at [77, 159] on button "Criar nova rota" at bounding box center [65, 157] width 54 height 13
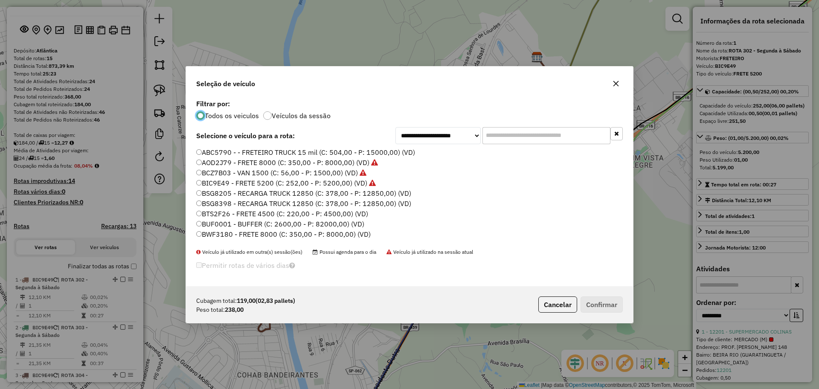
scroll to position [5, 3]
click at [220, 153] on label "ABC5790 - - FRETEIRO TRUCK 15 mil (C: 504,00 - P: 15000,00) (VD)" at bounding box center [305, 152] width 219 height 10
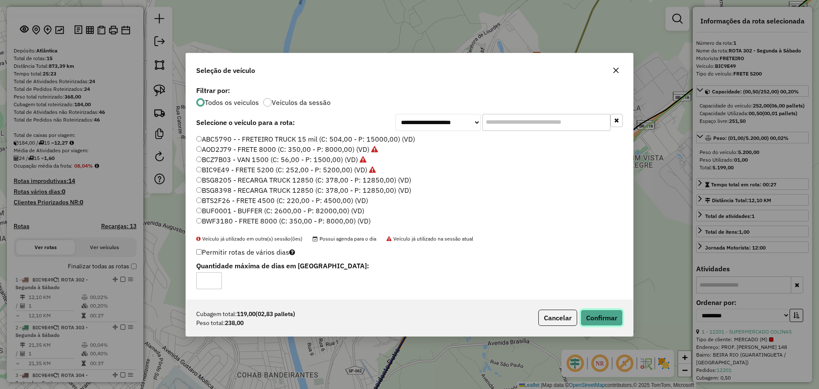
click at [602, 321] on button "Confirmar" at bounding box center [602, 318] width 42 height 16
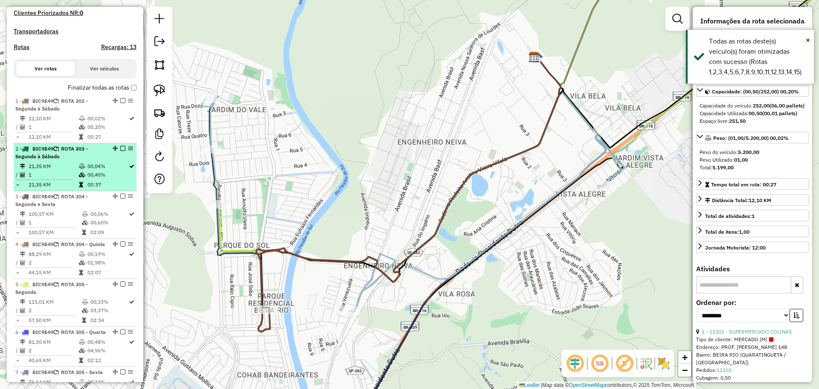
scroll to position [105, 0]
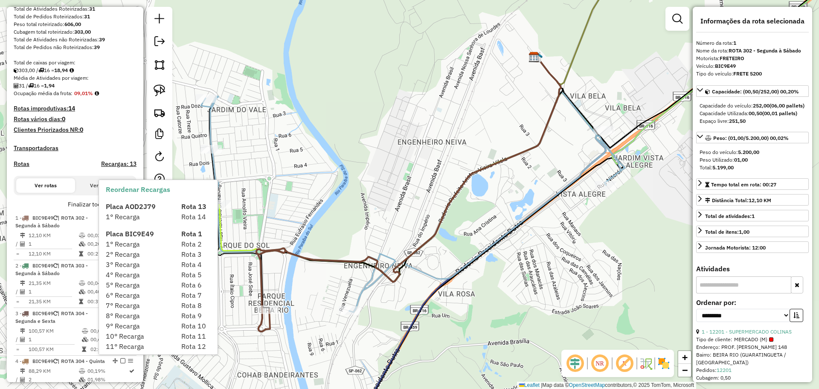
click at [130, 212] on div "1° Recarga" at bounding box center [139, 217] width 76 height 10
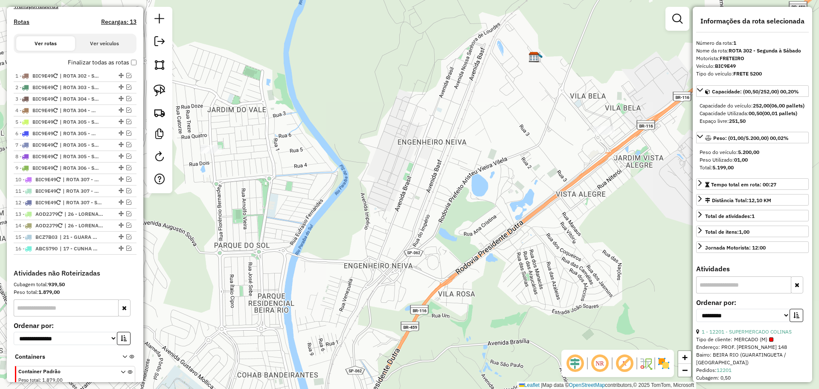
scroll to position [295, 0]
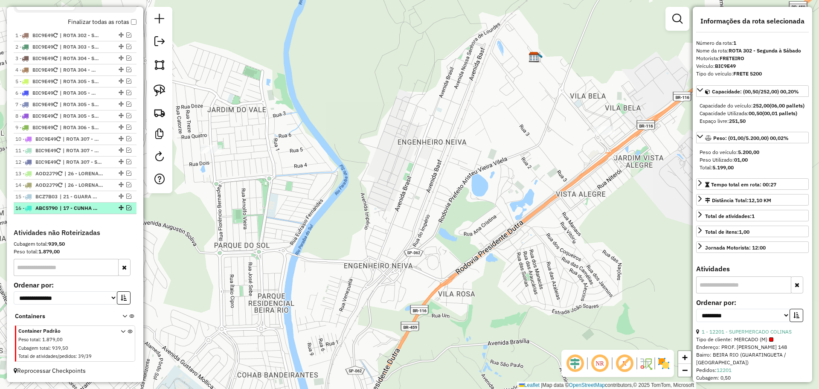
click at [127, 209] on em at bounding box center [128, 207] width 5 height 5
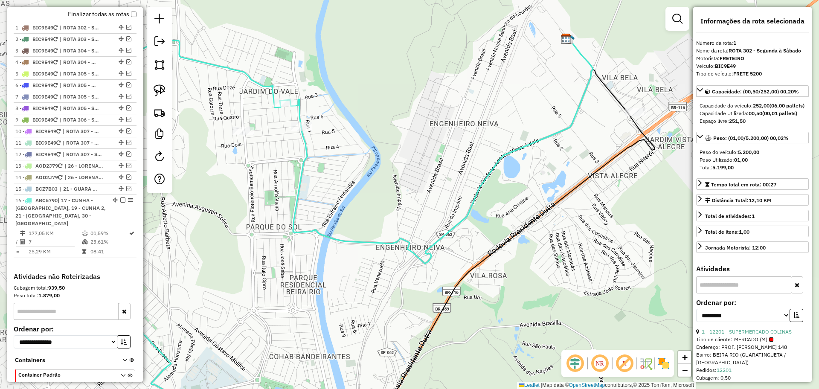
drag, startPoint x: 349, startPoint y: 166, endPoint x: 134, endPoint y: 256, distance: 233.3
click at [380, 147] on div "Janela de atendimento Grade de atendimento Capacidade Transportadoras Veículos …" at bounding box center [409, 194] width 819 height 389
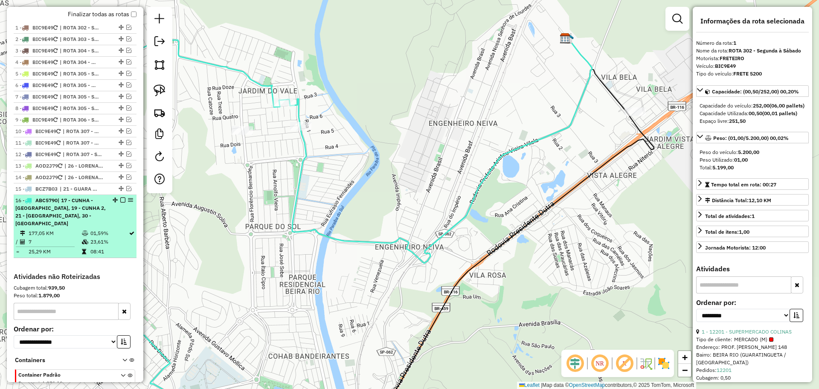
click at [56, 235] on li "16 - ABC5790 | 17 - CUNHA - CAMPOS NOVOS, 19 - CUNHA 2, 21 - GUARA BAIRRO JD DO…" at bounding box center [75, 226] width 123 height 63
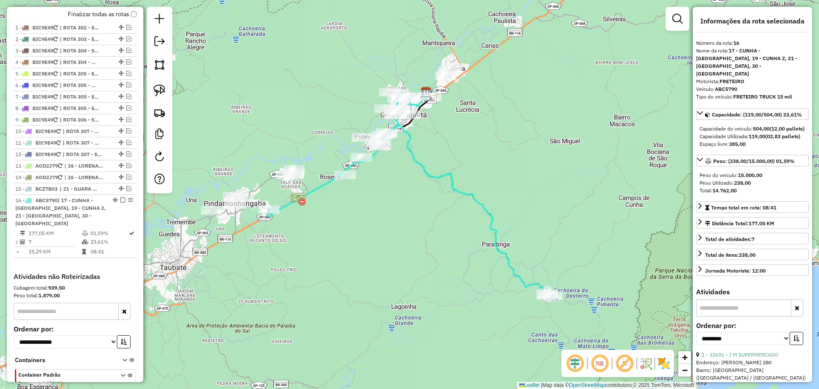
click at [601, 363] on em at bounding box center [600, 363] width 20 height 20
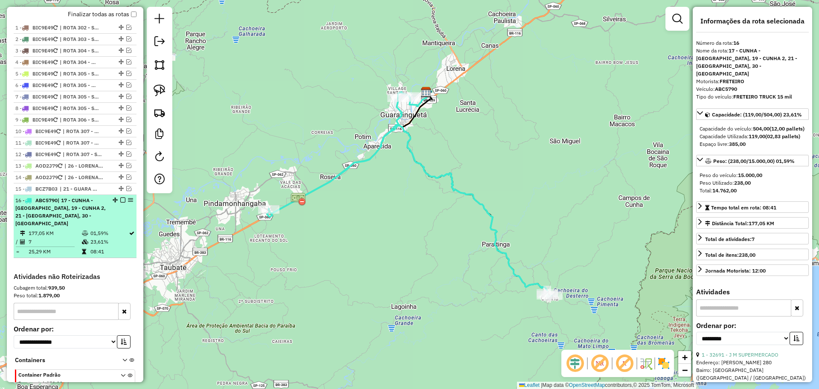
click at [58, 224] on span "| 17 - CUNHA - CAMPOS NOVOS, 19 - CUNHA 2, 21 - GUARA BAIRRO JD DO VALE, 30 - P…" at bounding box center [60, 211] width 90 height 29
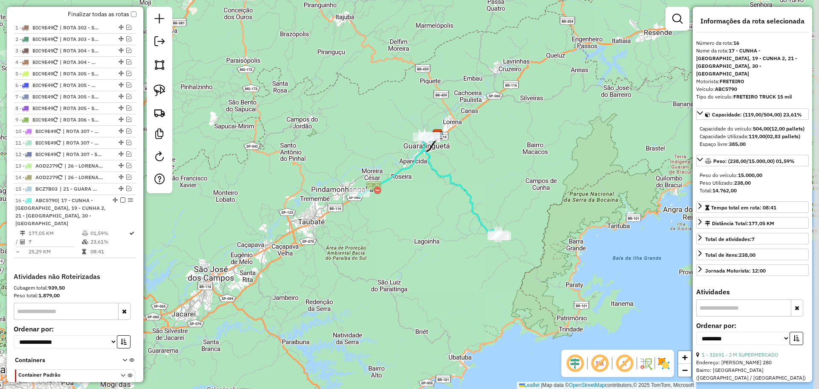
drag, startPoint x: 455, startPoint y: 193, endPoint x: 448, endPoint y: 172, distance: 22.1
click at [448, 172] on icon at bounding box center [429, 185] width 143 height 102
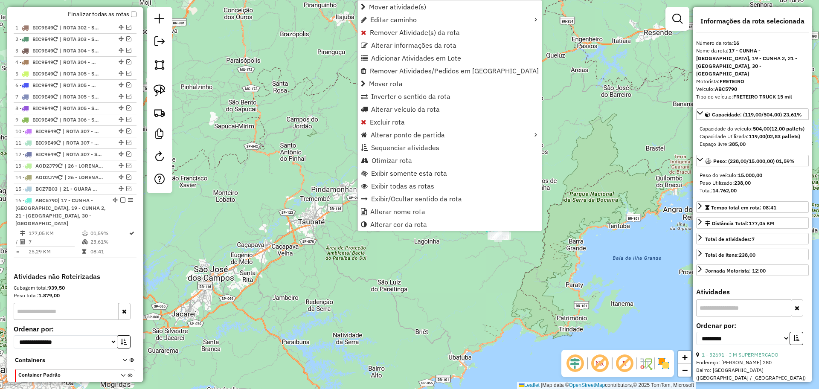
scroll to position [347, 0]
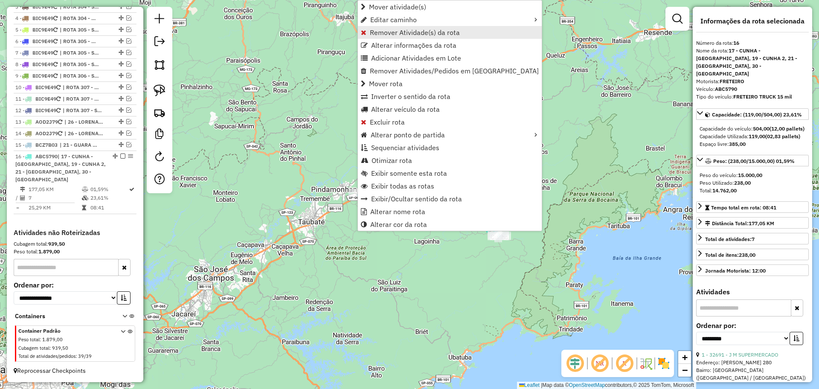
click at [400, 34] on span "Remover Atividade(s) da rota" at bounding box center [415, 32] width 90 height 7
